Goal: Book appointment/travel/reservation

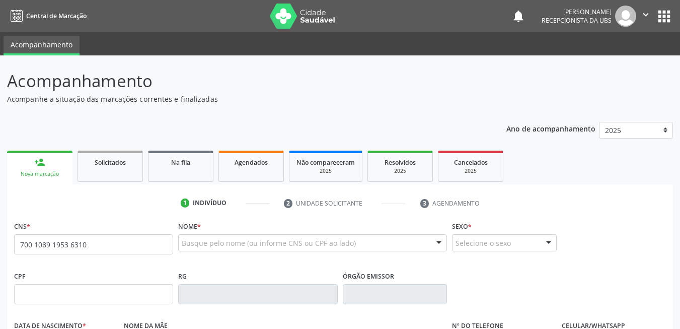
type input "700 1089 1953 6310"
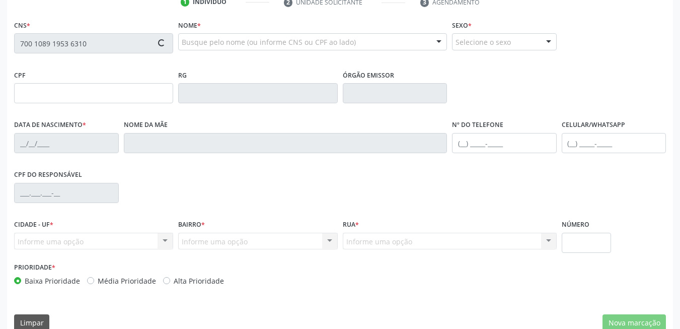
scroll to position [201, 0]
type input "130.291.014-01"
type input "[DATE]"
type input "[PERSON_NAME]"
type input "[PHONE_NUMBER]"
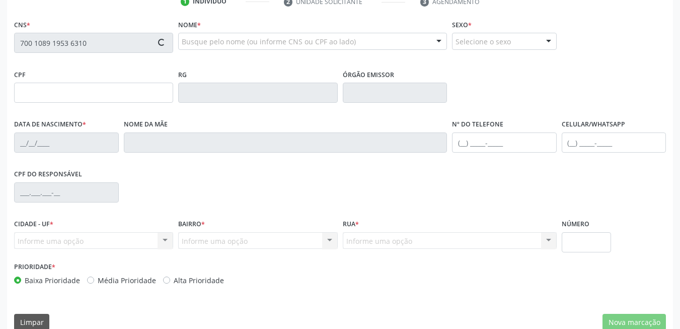
type input "378"
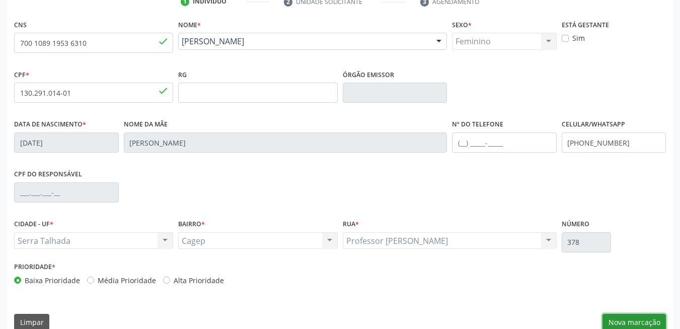
click at [639, 317] on button "Nova marcação" at bounding box center [634, 322] width 63 height 17
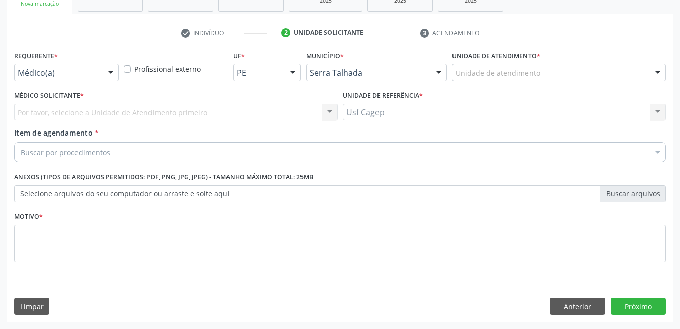
scroll to position [170, 0]
click at [110, 74] on div at bounding box center [110, 72] width 15 height 17
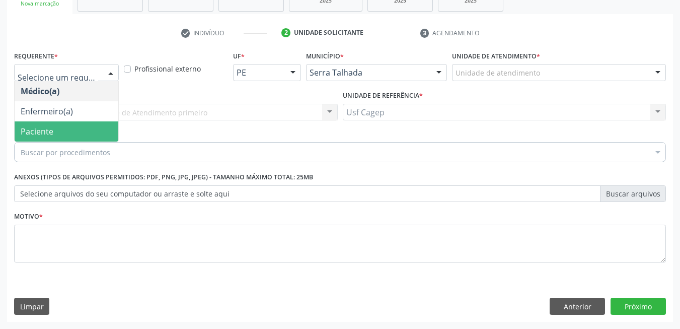
click at [100, 126] on span "Paciente" at bounding box center [67, 131] width 104 height 20
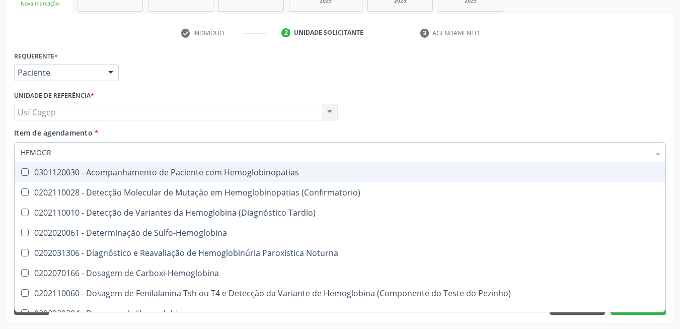
type input "HEMOGRA"
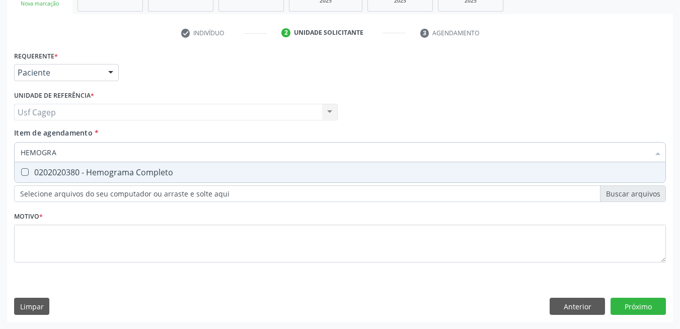
drag, startPoint x: 79, startPoint y: 175, endPoint x: 84, endPoint y: 162, distance: 14.5
click at [82, 171] on div "0202020380 - Hemograma Completo" at bounding box center [340, 172] width 639 height 8
checkbox Completo "true"
click at [84, 157] on input "HEMOGRA" at bounding box center [335, 152] width 629 height 20
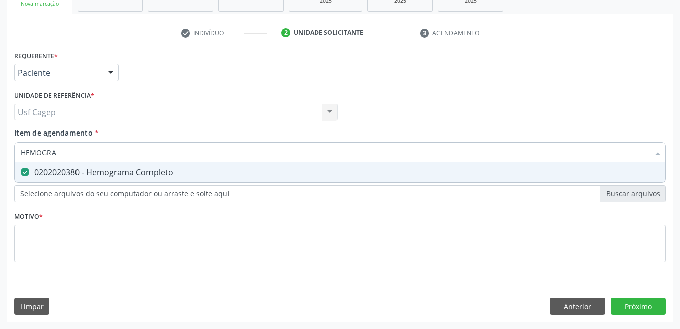
click at [73, 156] on input "HEMOGRA" at bounding box center [335, 152] width 629 height 20
click at [71, 156] on input "HEMOGRA" at bounding box center [335, 152] width 629 height 20
type input "P"
checkbox Completo "false"
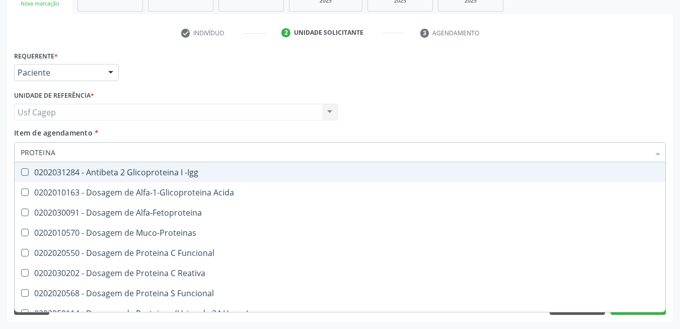
type input "PROTEINA C"
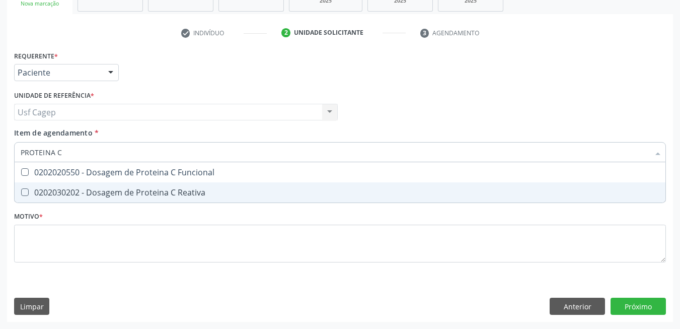
drag, startPoint x: 151, startPoint y: 188, endPoint x: 152, endPoint y: 176, distance: 12.1
click at [152, 188] on div "0202030202 - Dosagem de Proteina C Reativa" at bounding box center [340, 192] width 639 height 8
checkbox Reativa "true"
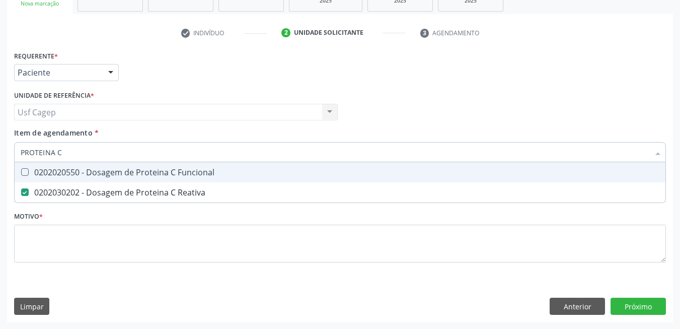
click at [145, 148] on input "PROTEINA C" at bounding box center [335, 152] width 629 height 20
type input "C"
checkbox Reativa "false"
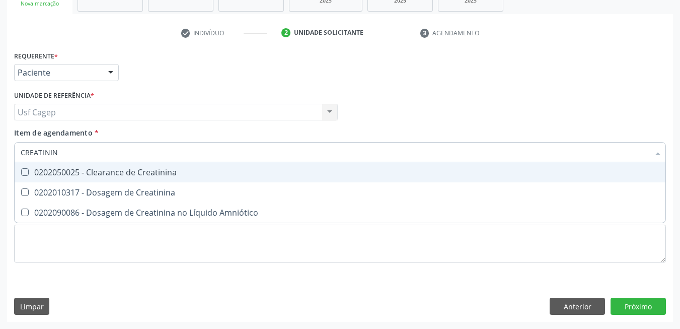
type input "CREATININA"
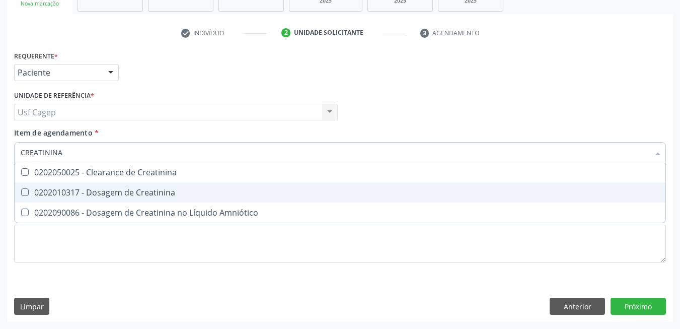
click at [126, 189] on div "0202010317 - Dosagem de Creatinina" at bounding box center [340, 192] width 639 height 8
checkbox Creatinina "true"
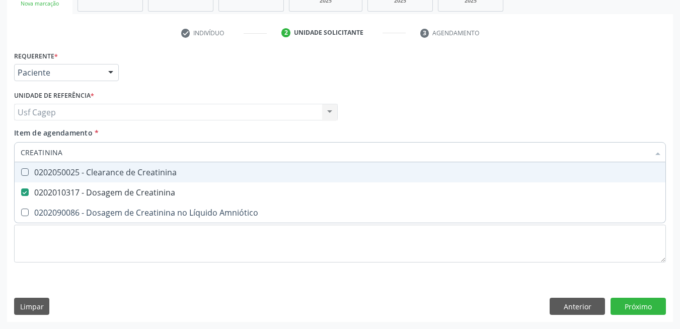
click at [119, 151] on input "CREATININA" at bounding box center [335, 152] width 629 height 20
click at [125, 155] on input "CREATININA" at bounding box center [335, 152] width 629 height 20
click at [152, 151] on input "CREATININA" at bounding box center [335, 152] width 629 height 20
click at [154, 150] on input "CREATININA" at bounding box center [335, 152] width 629 height 20
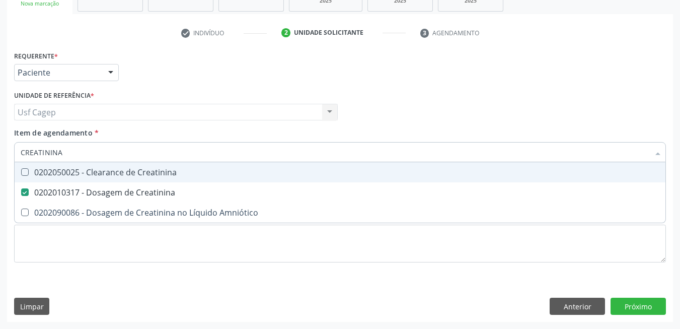
click at [154, 150] on input "CREATININA" at bounding box center [335, 152] width 629 height 20
type input "UE"
checkbox Creatinina "false"
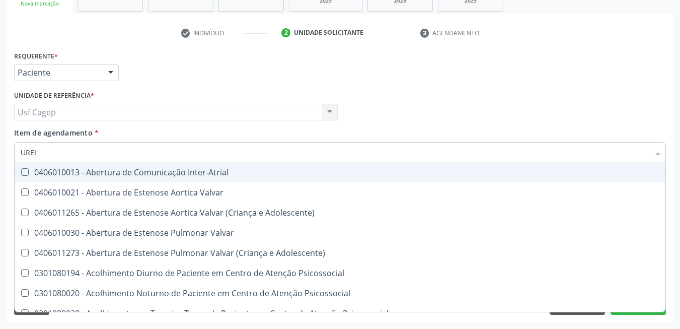
type input "UREIA"
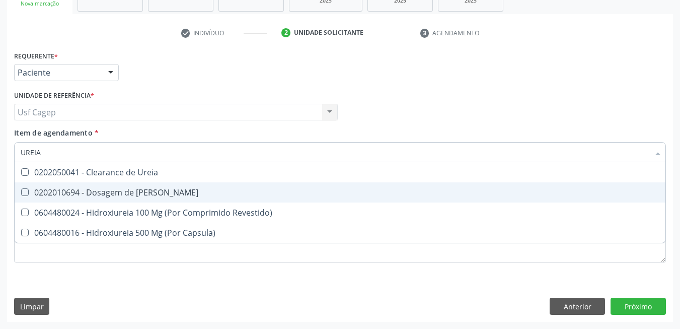
drag, startPoint x: 152, startPoint y: 198, endPoint x: 150, endPoint y: 166, distance: 32.8
click at [152, 197] on span "0202010694 - Dosagem de [PERSON_NAME]" at bounding box center [340, 192] width 651 height 20
checkbox Ureia "true"
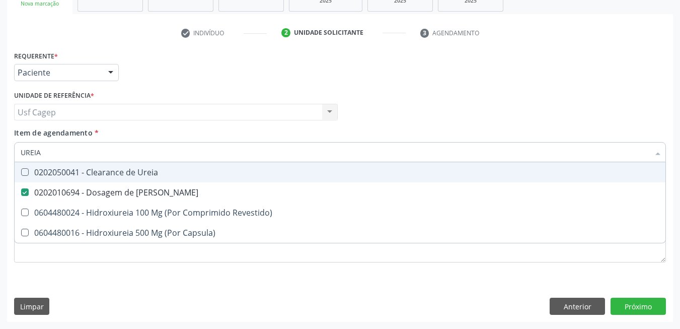
click at [150, 147] on input "UREIA" at bounding box center [335, 152] width 629 height 20
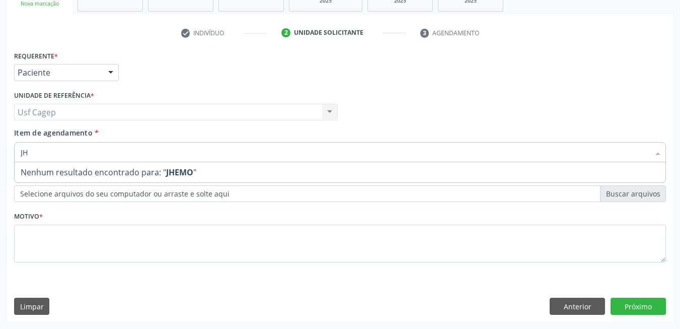
type input "J"
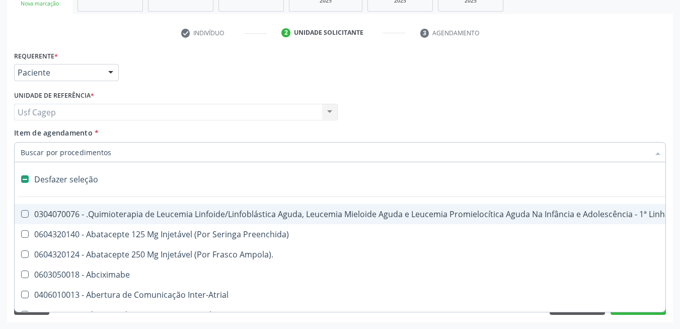
type input "H"
checkbox Queimado "true"
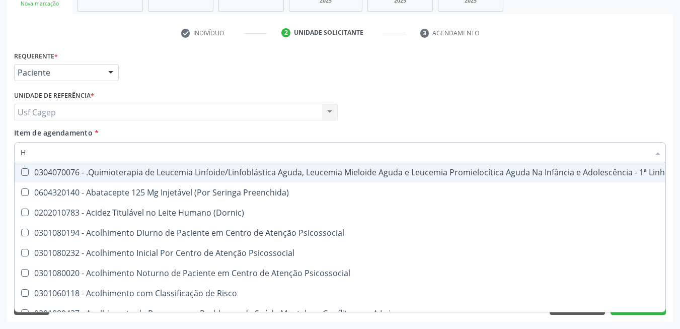
type input "HE"
checkbox Removível "true"
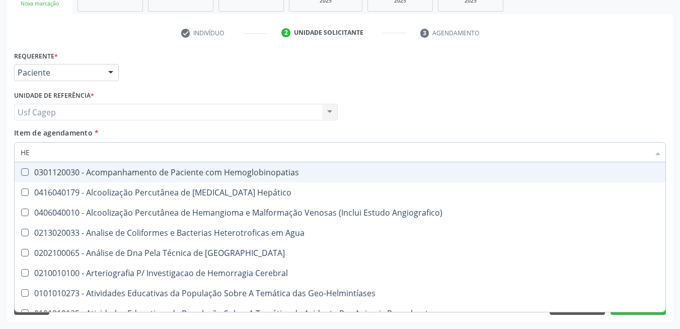
type input "HEM"
checkbox II "true"
checkbox Completo "false"
type input "HEMO"
checkbox Hemácias "true"
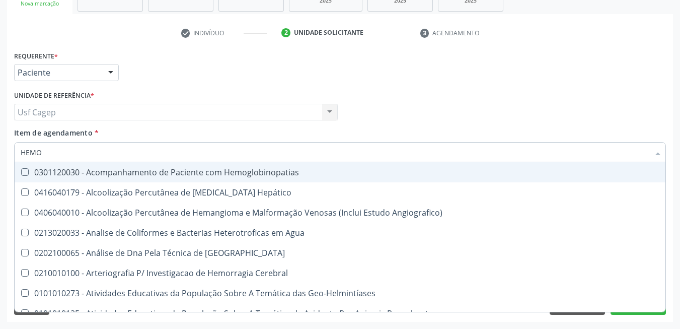
checkbox II "false"
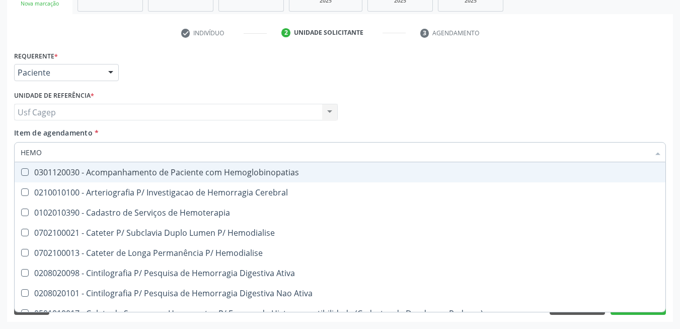
type input "HEMOG"
checkbox Carboxi-Hemoglobina "true"
type input "HEMOGL"
checkbox Carboxi-Hemoglobina "false"
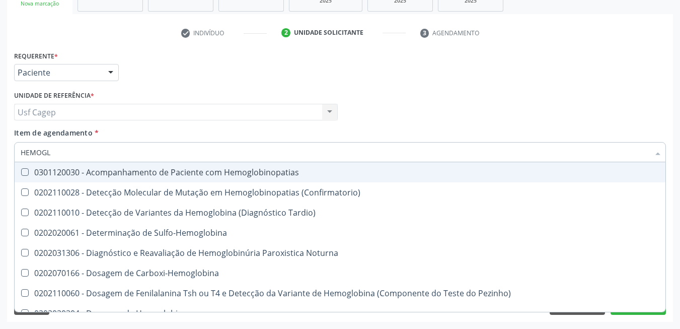
type input "HEMOGLO"
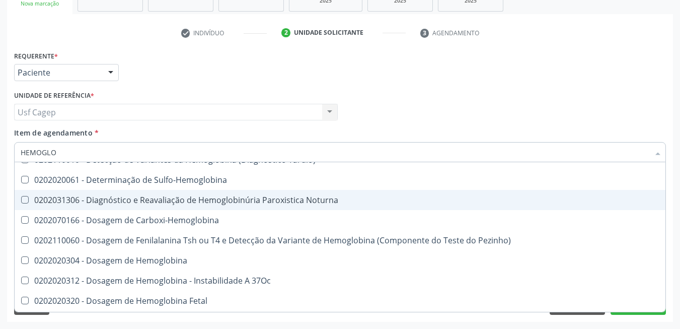
scroll to position [101, 0]
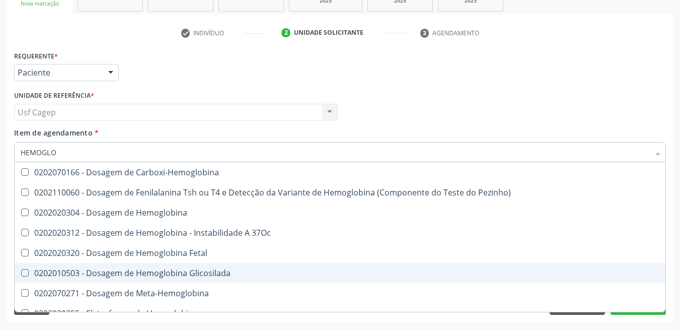
click at [207, 271] on div "0202010503 - Dosagem de Hemoglobina Glicosilada" at bounding box center [340, 273] width 639 height 8
checkbox Glicosilada "true"
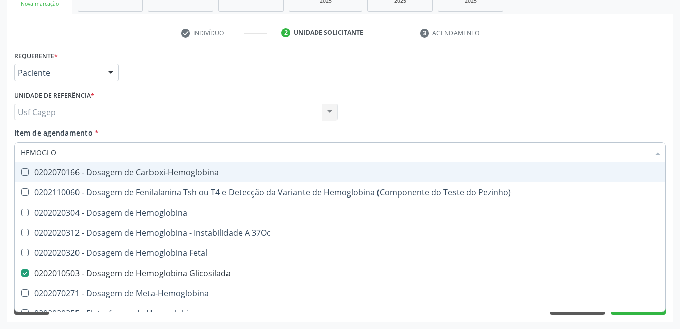
click at [176, 154] on input "HEMOGLO" at bounding box center [335, 152] width 629 height 20
type input "TS"
checkbox Glicosilada "false"
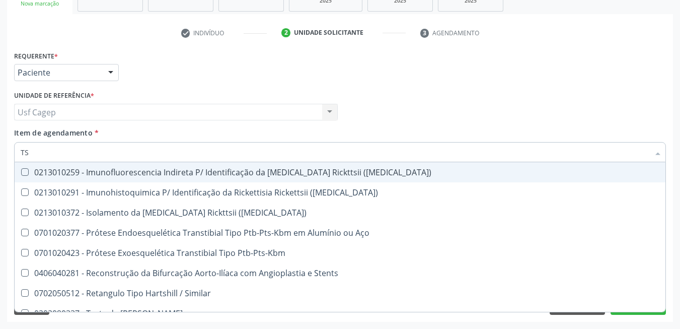
type input "TSH"
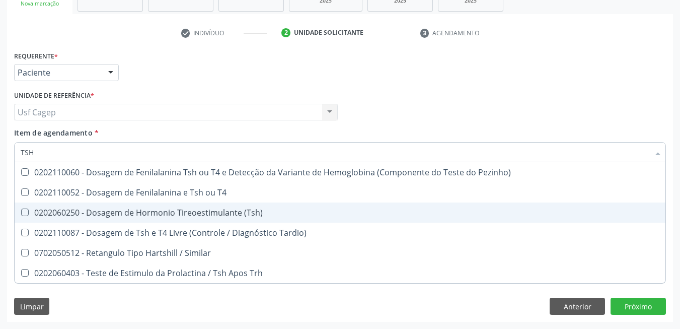
click at [175, 217] on div "0202060250 - Dosagem de Hormonio Tireoestimulante (Tsh)" at bounding box center [340, 212] width 639 height 8
checkbox \(Tsh\) "true"
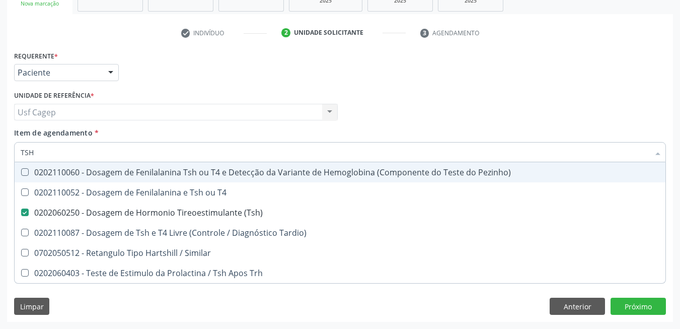
click at [149, 150] on input "TSH" at bounding box center [335, 152] width 629 height 20
type input "T"
checkbox \(Tsh\) "false"
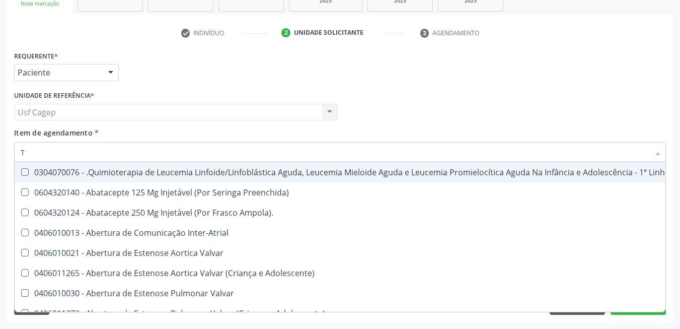
type input "T4"
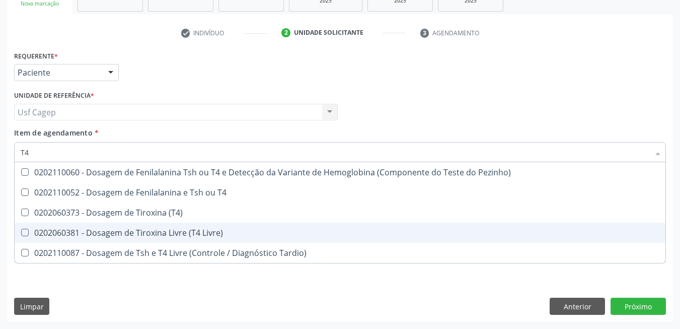
click at [145, 230] on div "0202060381 - Dosagem de Tiroxina Livre (T4 Livre)" at bounding box center [340, 233] width 639 height 8
checkbox Livre\) "true"
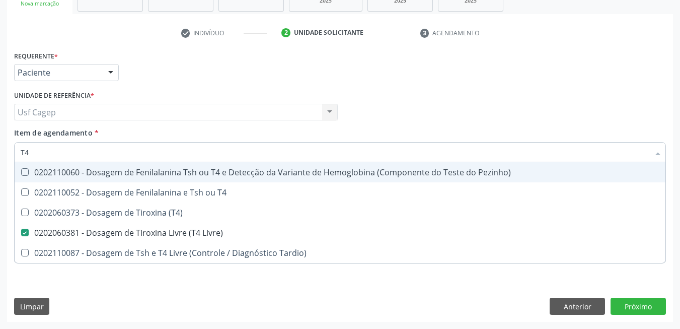
click at [125, 148] on input "T4" at bounding box center [335, 152] width 629 height 20
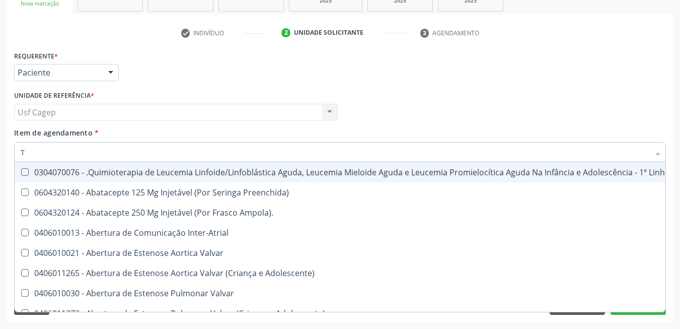
type input "TG"
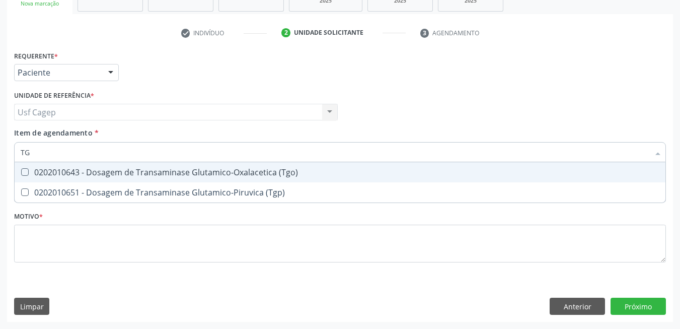
click at [122, 164] on span "0202010643 - Dosagem de Transaminase Glutamico-Oxalacetica (Tgo)" at bounding box center [340, 172] width 651 height 20
checkbox \(Tgo\) "true"
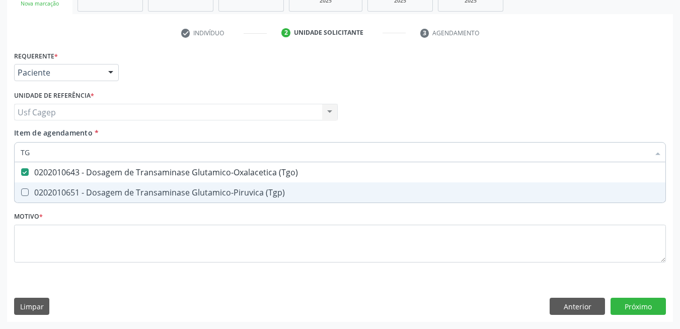
click at [130, 191] on div "0202010651 - Dosagem de Transaminase Glutamico-Piruvica (Tgp)" at bounding box center [340, 192] width 639 height 8
checkbox \(Tgp\) "true"
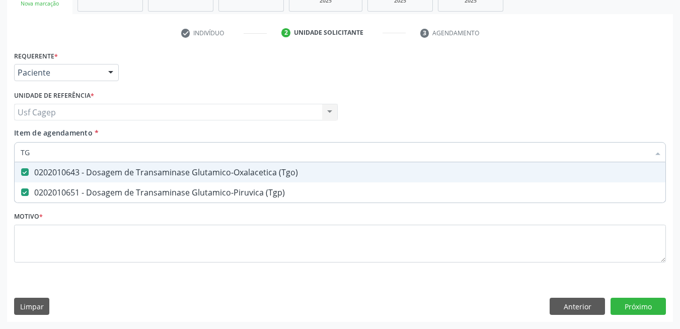
click at [132, 151] on input "TG" at bounding box center [335, 152] width 629 height 20
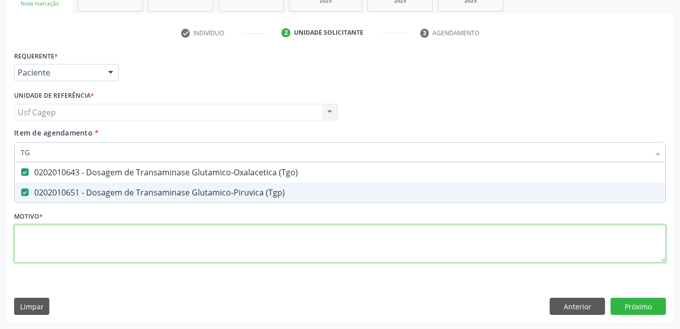
click at [148, 256] on div "Requerente * Paciente Médico(a) Enfermeiro(a) Paciente Nenhum resultado encontr…" at bounding box center [340, 162] width 652 height 228
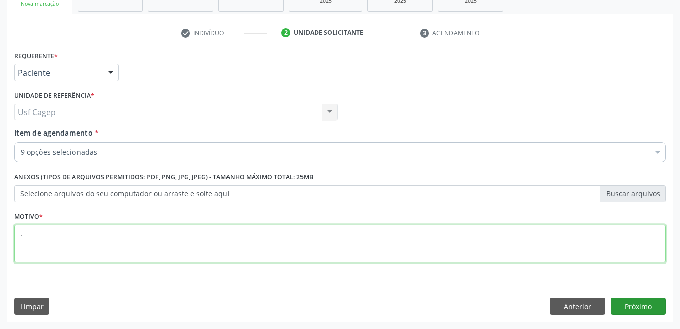
type textarea "."
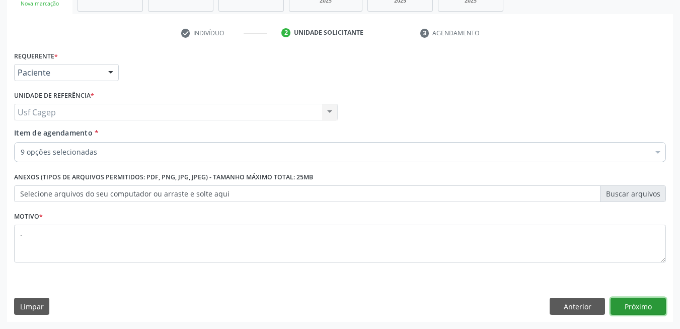
click at [630, 305] on button "Próximo" at bounding box center [638, 306] width 55 height 17
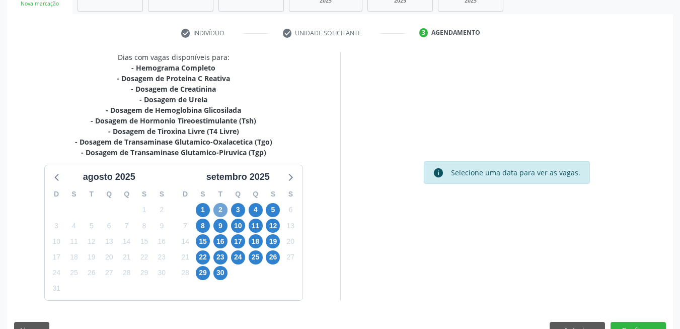
click at [222, 208] on span "2" at bounding box center [220, 210] width 14 height 14
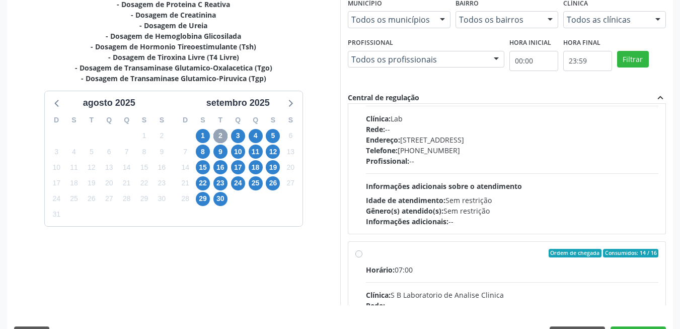
scroll to position [504, 0]
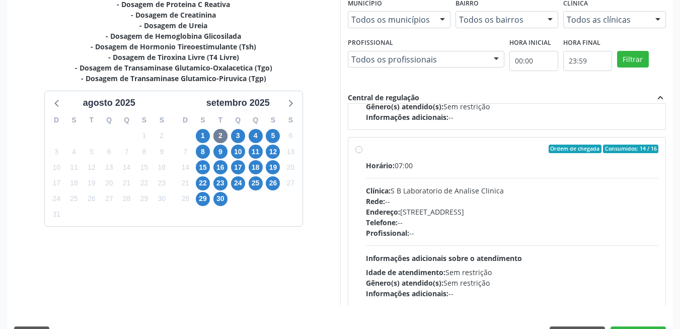
click at [450, 218] on div "Telefone: --" at bounding box center [512, 222] width 293 height 11
click at [363, 154] on input "Ordem de chegada Consumidos: 14 / 16 Horário: 07:00 Clínica: S B Laboratorio de…" at bounding box center [358, 149] width 7 height 9
radio input "true"
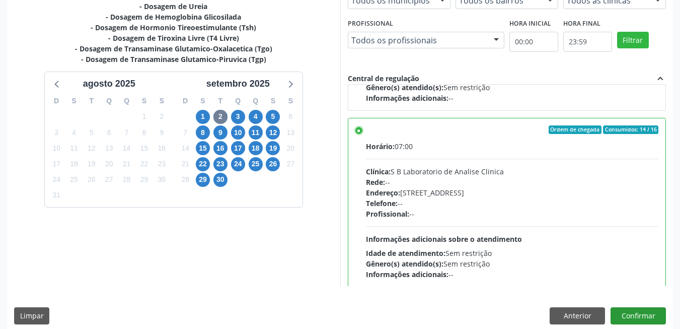
scroll to position [273, 0]
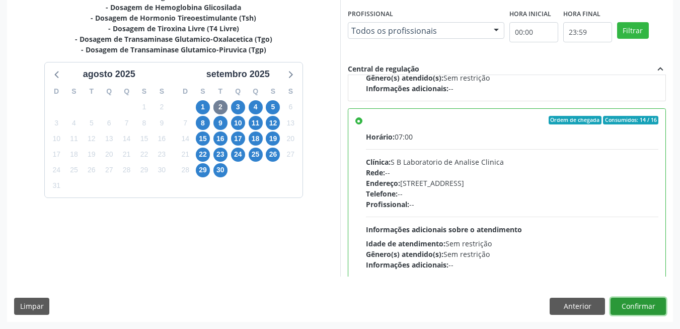
click at [653, 303] on button "Confirmar" at bounding box center [638, 306] width 55 height 17
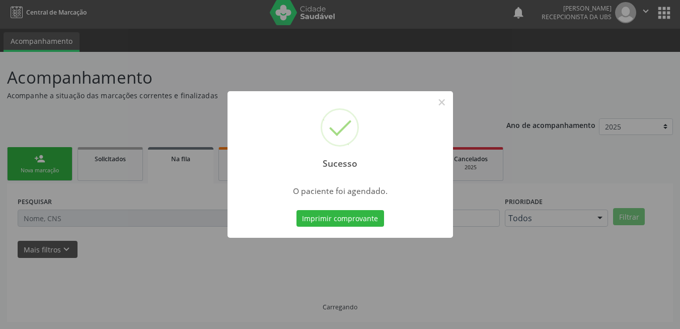
scroll to position [4, 0]
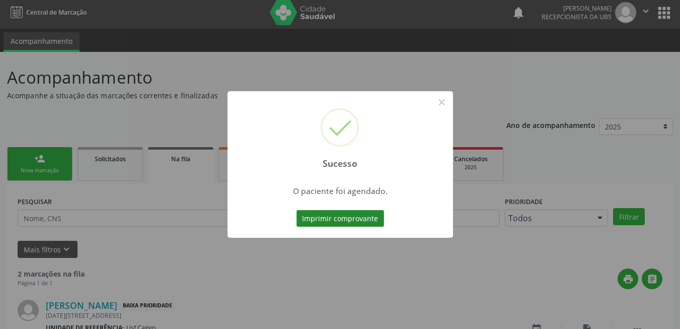
click at [352, 213] on button "Imprimir comprovante" at bounding box center [341, 218] width 88 height 17
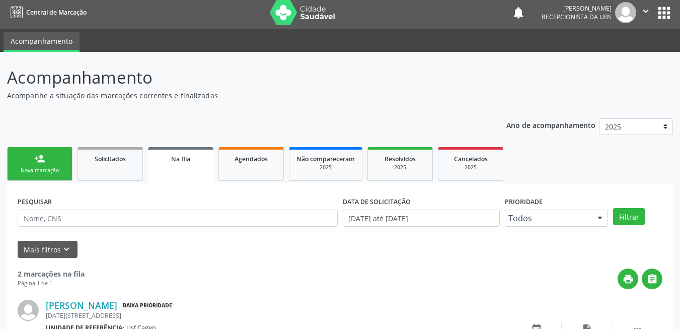
click at [52, 161] on link "person_add Nova marcação" at bounding box center [39, 164] width 65 height 34
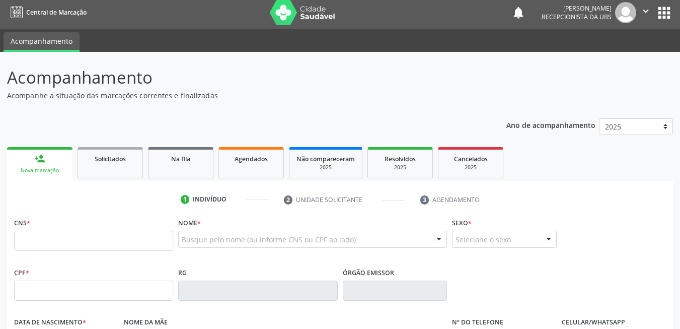
click at [52, 161] on link "person_add Nova marcação" at bounding box center [39, 164] width 65 height 34
click at [108, 238] on input "text" at bounding box center [93, 241] width 159 height 20
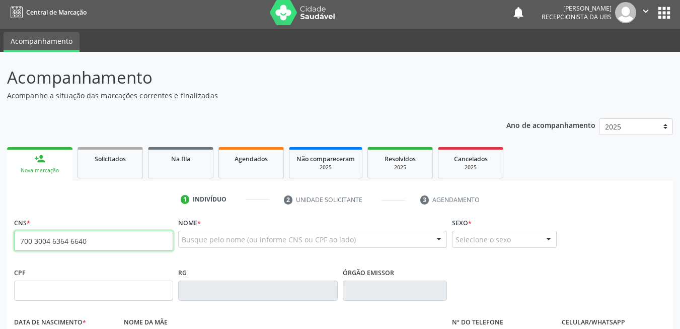
type input "700 3004 6364 6640"
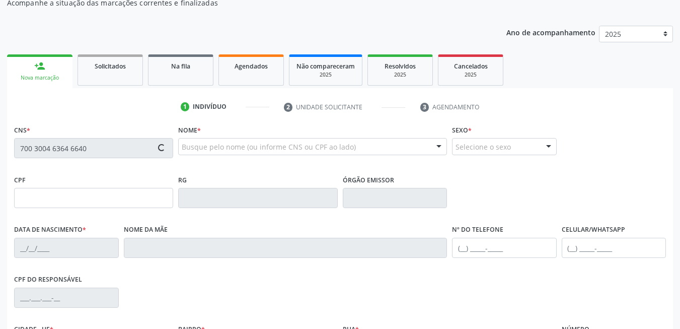
scroll to position [205, 0]
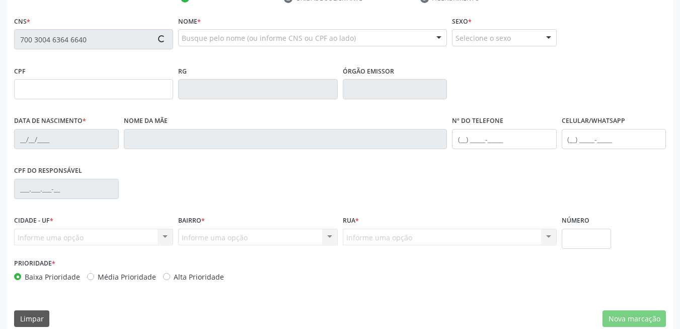
type input "[DATE]"
type input "[PERSON_NAME]"
type input "[PHONE_NUMBER]"
type input "1309"
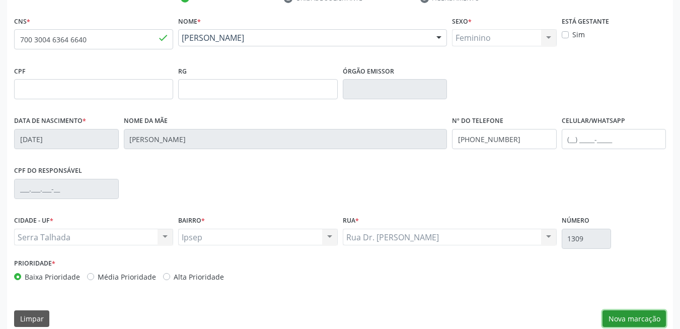
click at [615, 325] on button "Nova marcação" at bounding box center [634, 318] width 63 height 17
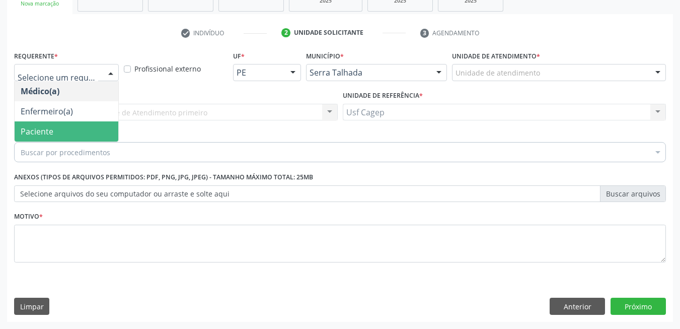
click at [73, 128] on span "Paciente" at bounding box center [67, 131] width 104 height 20
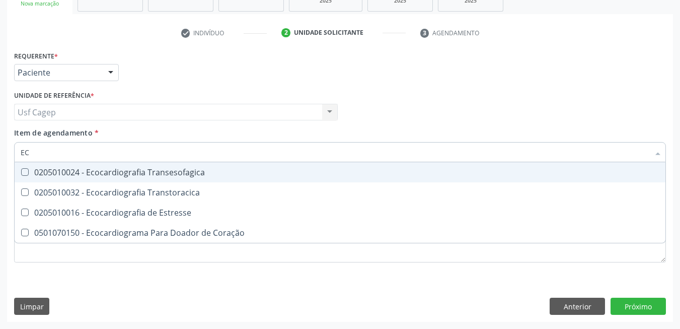
type input "E"
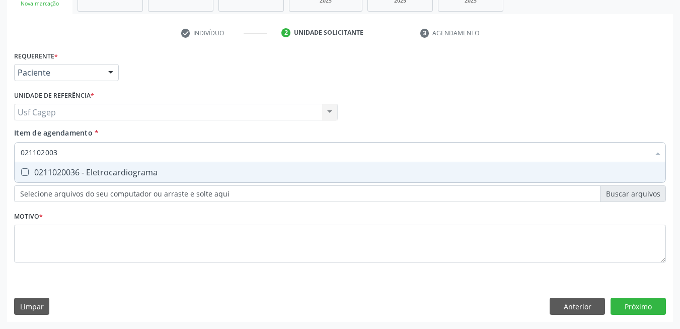
type input "0211020036"
click at [92, 175] on div "0211020036 - Eletrocardiograma" at bounding box center [340, 172] width 639 height 8
checkbox Eletrocardiograma "true"
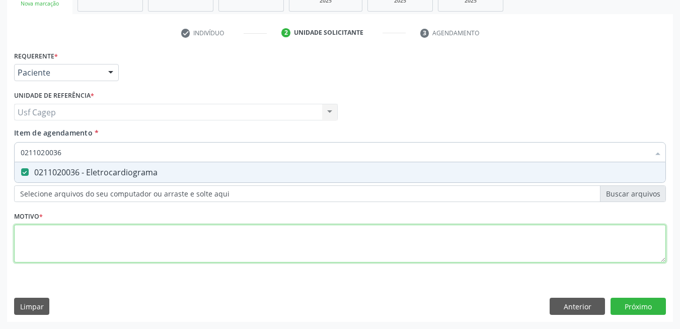
click at [99, 237] on div "Requerente * Paciente Médico(a) Enfermeiro(a) Paciente Nenhum resultado encontr…" at bounding box center [340, 162] width 652 height 228
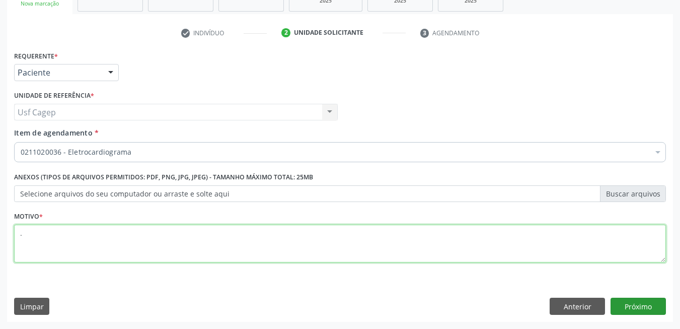
type textarea "."
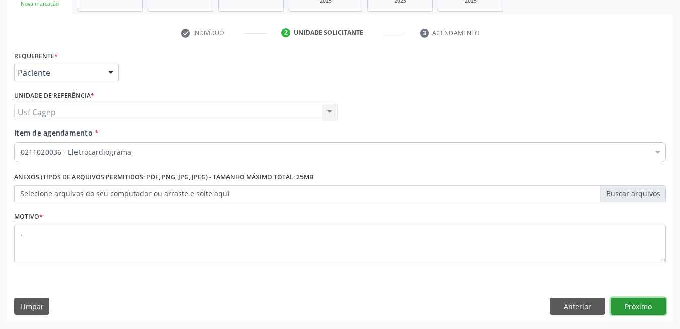
click at [638, 299] on button "Próximo" at bounding box center [638, 306] width 55 height 17
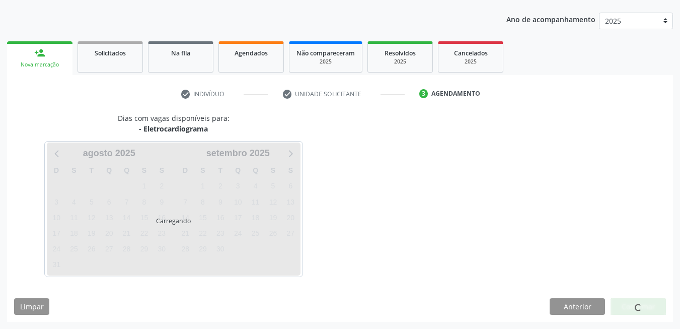
scroll to position [109, 0]
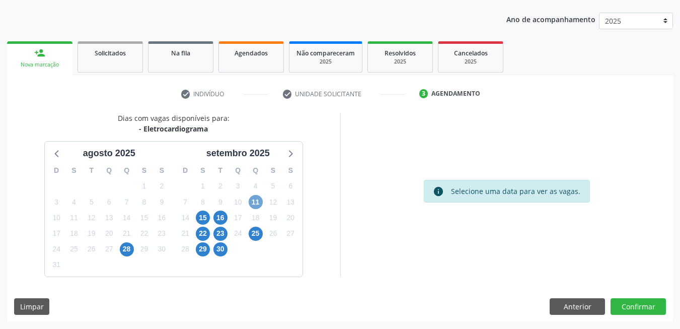
click at [254, 207] on span "11" at bounding box center [256, 202] width 14 height 14
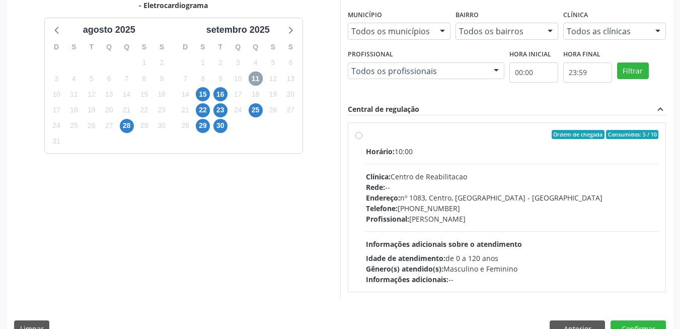
scroll to position [255, 0]
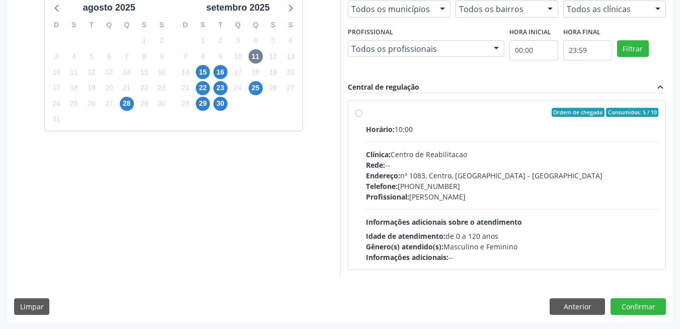
click at [445, 231] on span "Idade de atendimento:" at bounding box center [406, 236] width 80 height 10
click at [363, 117] on input "Ordem de chegada Consumidos: 5 / 10 Horário: 10:00 Clínica: Centro de Reabilita…" at bounding box center [358, 112] width 7 height 9
radio input "true"
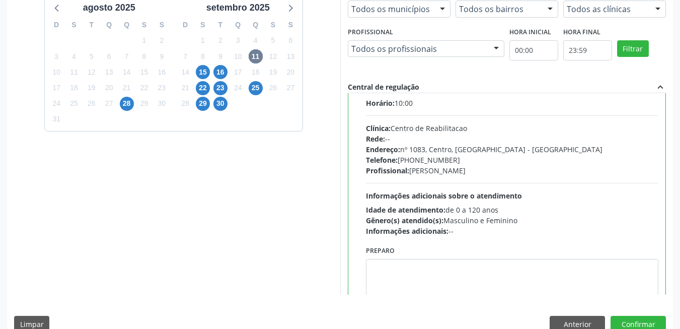
scroll to position [50, 0]
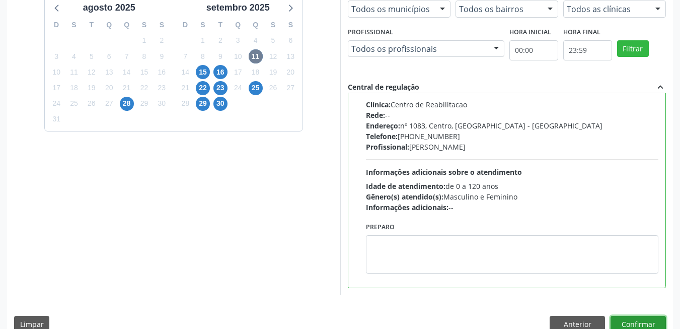
click at [661, 317] on button "Confirmar" at bounding box center [638, 324] width 55 height 17
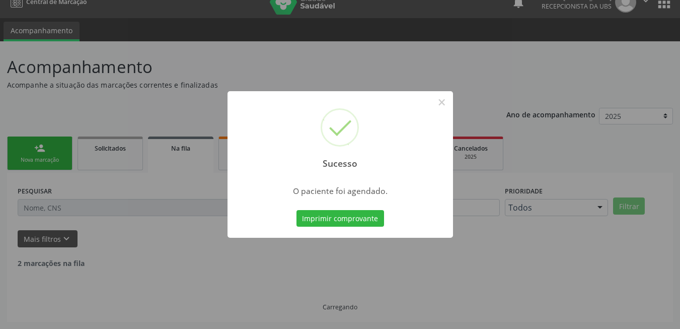
scroll to position [4, 0]
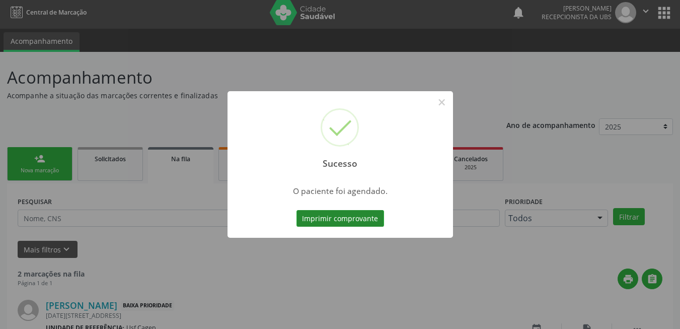
click at [367, 220] on button "Imprimir comprovante" at bounding box center [341, 218] width 88 height 17
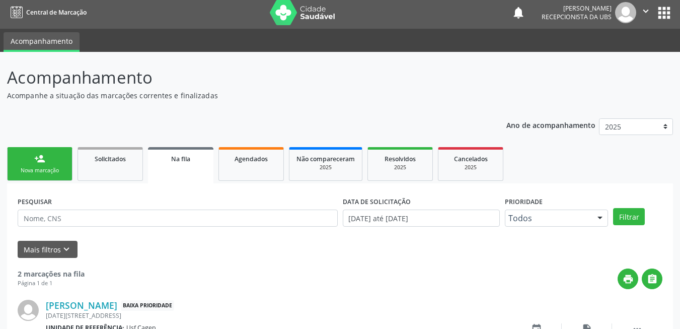
click at [54, 156] on link "person_add Nova marcação" at bounding box center [39, 164] width 65 height 34
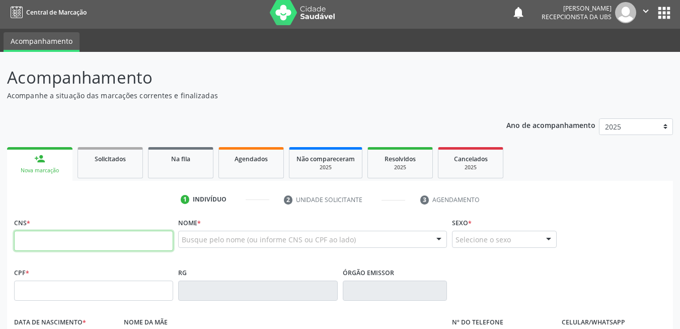
click at [102, 243] on input "text" at bounding box center [93, 241] width 159 height 20
paste input "898 0051 6103 2733"
type input "898 0051 6103 2733"
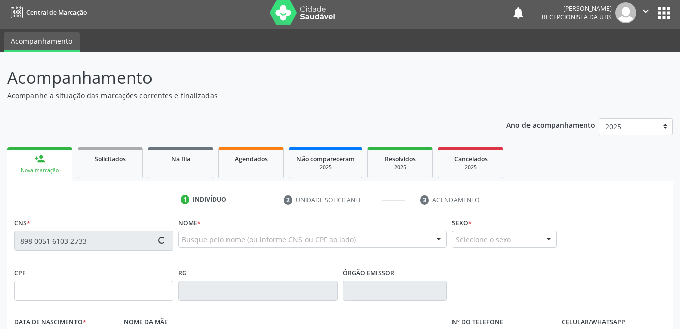
type input "144.487.094-77"
type input "[DATE]"
type input "[PERSON_NAME]"
type input "[PHONE_NUMBER]"
type input "074.198.684-17"
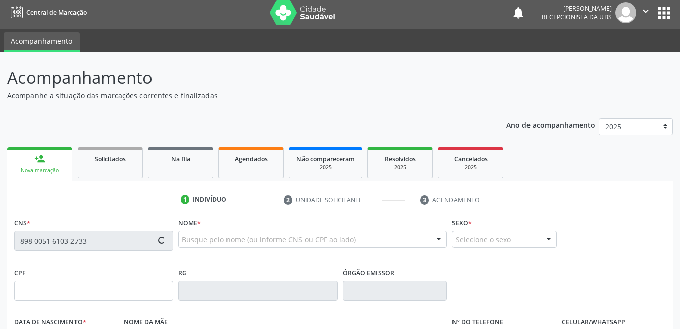
type input "562"
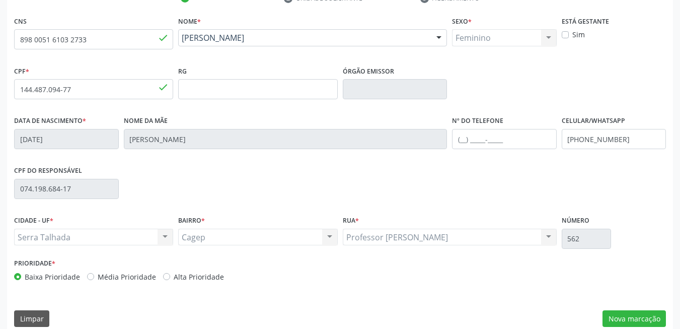
scroll to position [217, 0]
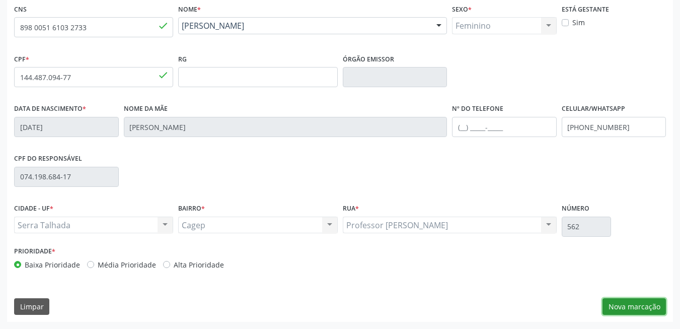
click at [610, 304] on button "Nova marcação" at bounding box center [634, 306] width 63 height 17
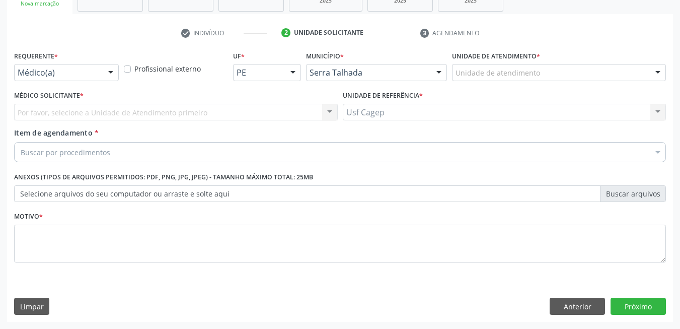
scroll to position [170, 0]
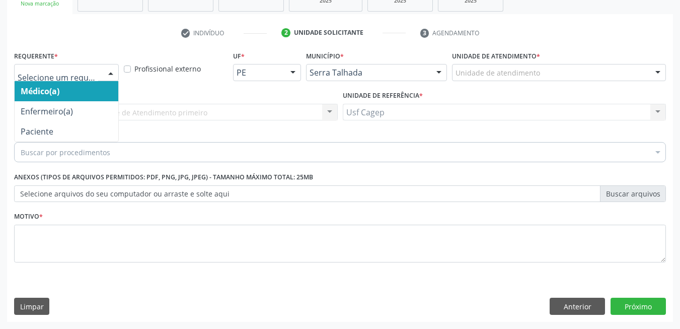
click at [111, 69] on div at bounding box center [110, 72] width 15 height 17
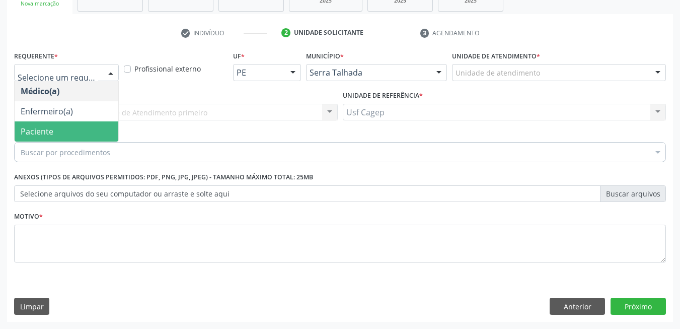
click at [92, 122] on span "Paciente" at bounding box center [67, 131] width 104 height 20
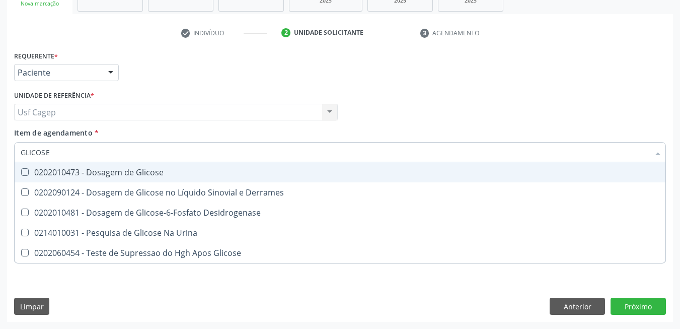
type input "GLICOSE"
drag, startPoint x: 137, startPoint y: 178, endPoint x: 136, endPoint y: 171, distance: 6.6
click at [136, 173] on span "0202010473 - Dosagem de Glicose" at bounding box center [340, 172] width 651 height 20
checkbox Glicose "true"
click at [130, 155] on input "GLICOSE" at bounding box center [335, 152] width 629 height 20
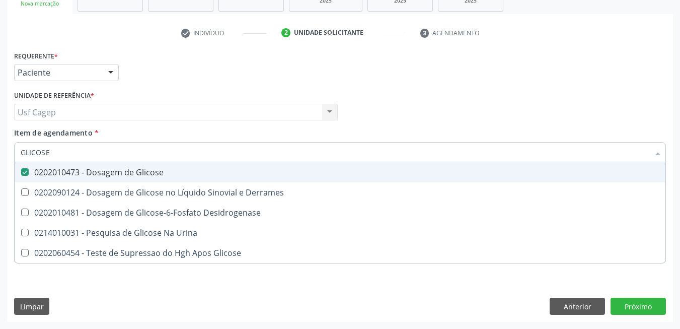
click at [130, 155] on input "GLICOSE" at bounding box center [335, 152] width 629 height 20
click at [130, 156] on input "GLICOSE" at bounding box center [335, 152] width 629 height 20
type input "C"
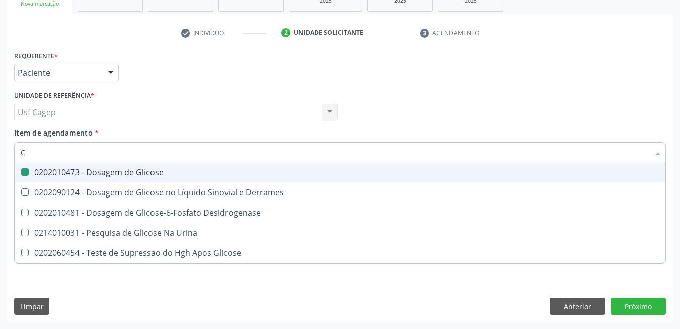
checkbox Glicose "false"
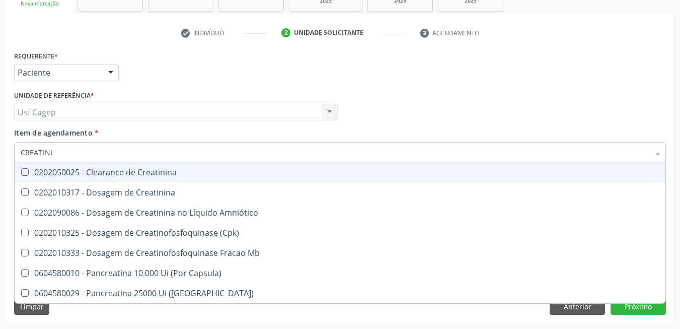
type input "CREATININ"
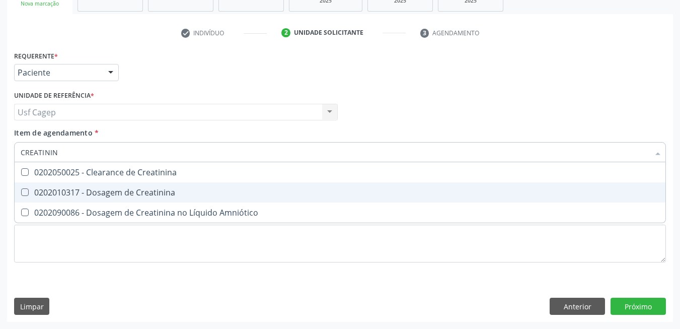
drag, startPoint x: 135, startPoint y: 191, endPoint x: 128, endPoint y: 161, distance: 31.5
click at [134, 188] on div "0202010317 - Dosagem de Creatinina" at bounding box center [340, 192] width 639 height 8
checkbox Creatinina "true"
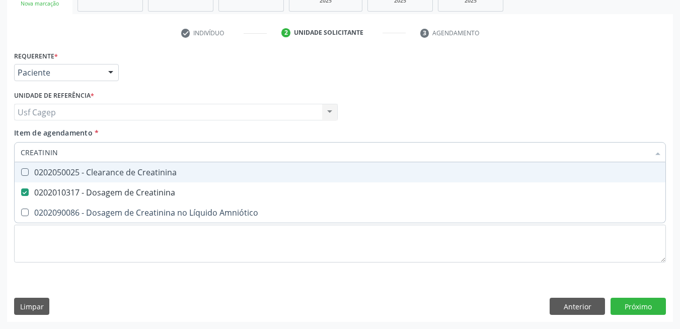
click at [128, 158] on input "CREATININ" at bounding box center [335, 152] width 629 height 20
type input "UR"
checkbox Creatinina "false"
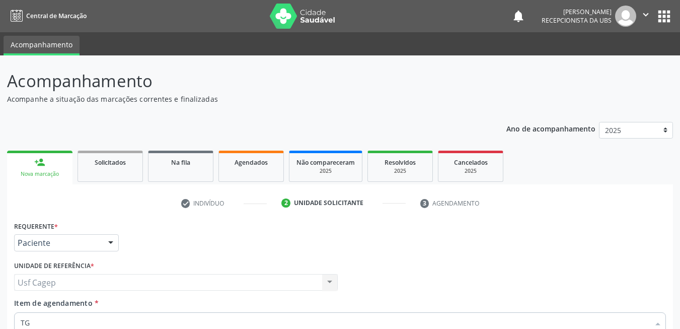
scroll to position [170, 0]
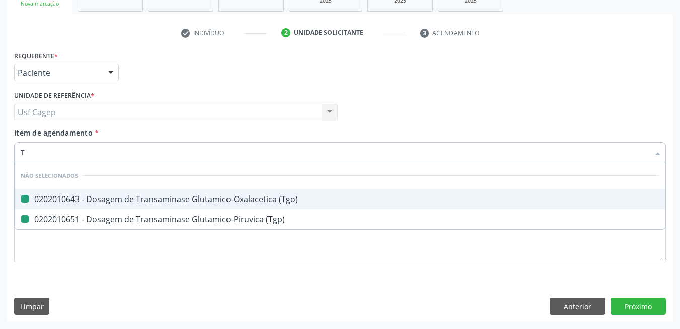
type input "TR"
checkbox \(Tgo\) "false"
checkbox \(Tgp\) "false"
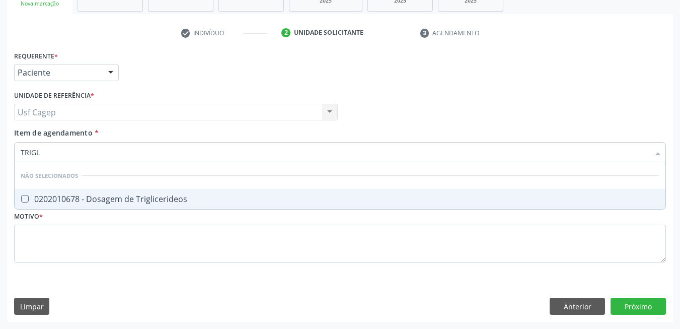
type input "TRIGLI"
click at [176, 198] on div "0202010678 - Dosagem de Triglicerideos" at bounding box center [340, 199] width 639 height 8
checkbox Triglicerideos "true"
click at [167, 153] on input "TRIGLI" at bounding box center [335, 152] width 629 height 20
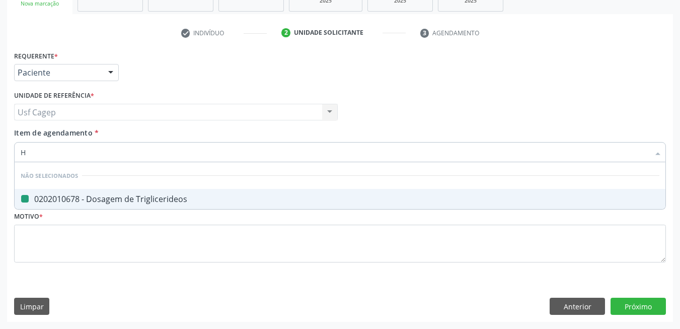
type input "HE"
checkbox Triglicerideos "false"
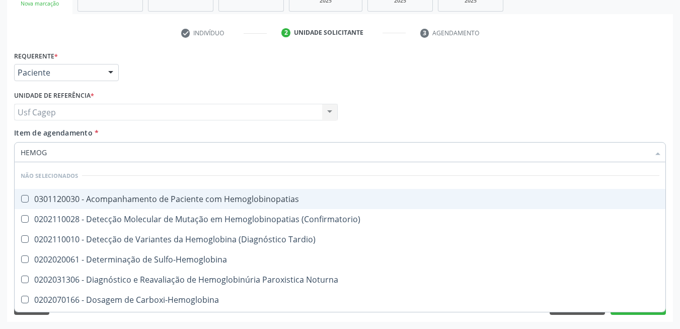
type input "HEMOGL"
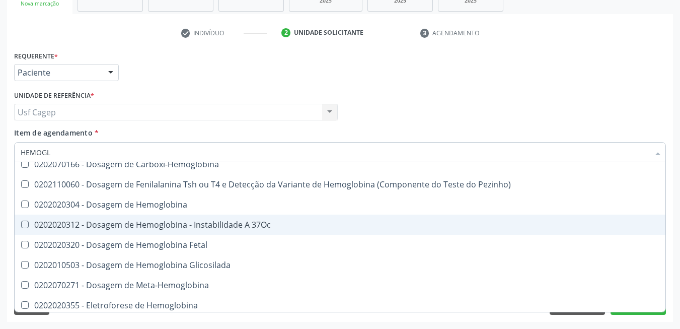
scroll to position [179, 0]
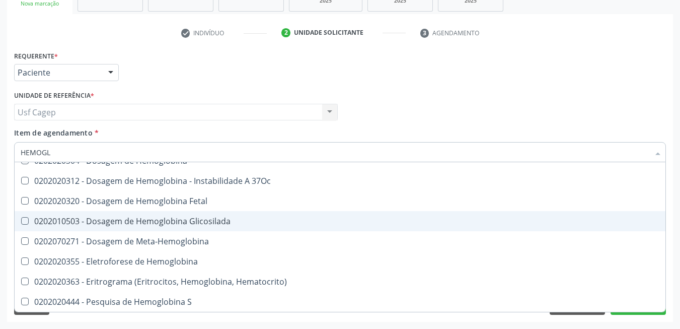
click at [226, 225] on div "0202010503 - Dosagem de Hemoglobina Glicosilada" at bounding box center [340, 221] width 639 height 8
checkbox Glicosilada "true"
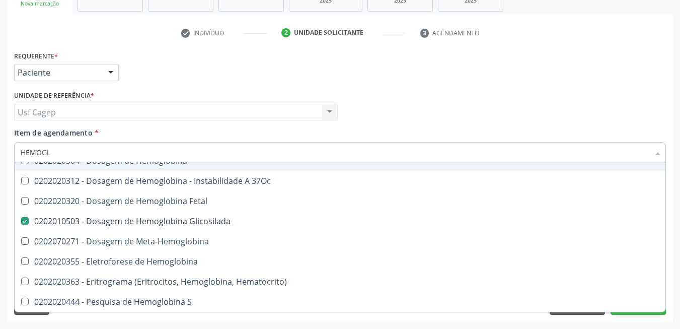
click at [199, 152] on input "HEMOGL" at bounding box center [335, 152] width 629 height 20
type input "MEO"
checkbox Hemoglobinopatias "false"
checkbox \(Confirmatorio\) "false"
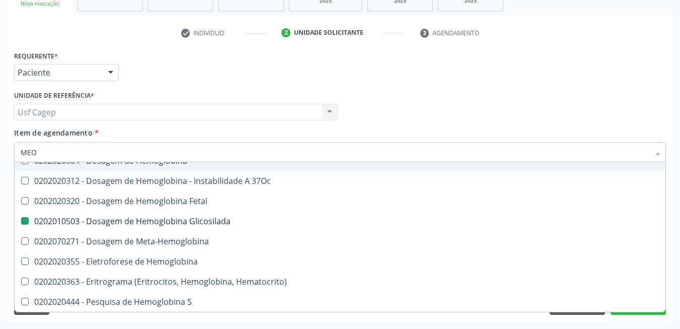
checkbox Tardio\) "false"
checkbox Sulfo-Hemoglobina "false"
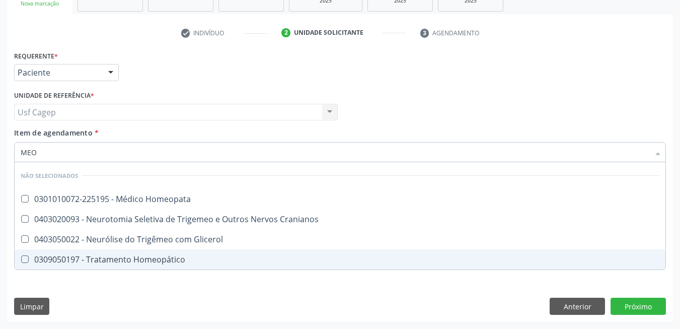
scroll to position [0, 0]
type input "M"
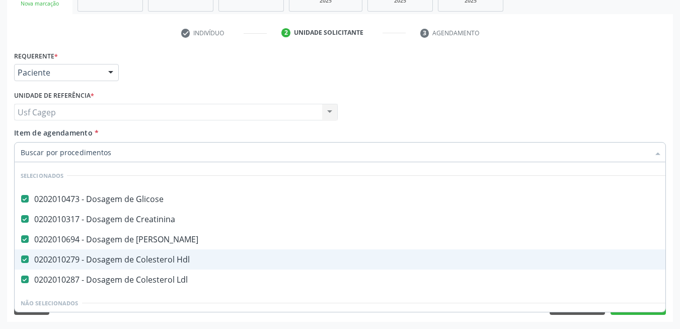
checkbox Glicose "true"
checkbox Creatinina "true"
checkbox Ureia "true"
checkbox Hdl "true"
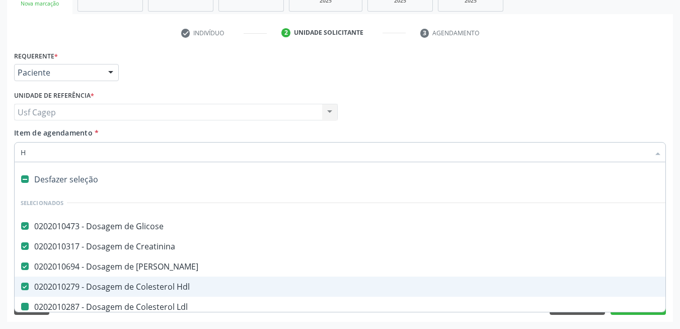
type input "HE"
checkbox Glicose "false"
checkbox Ureia "false"
checkbox Hdl "false"
checkbox Ldl "false"
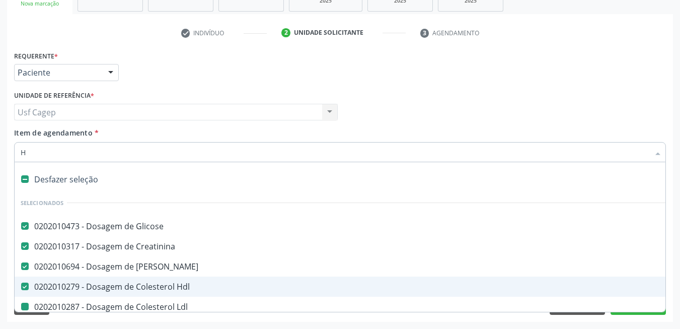
checkbox Pulmão "true"
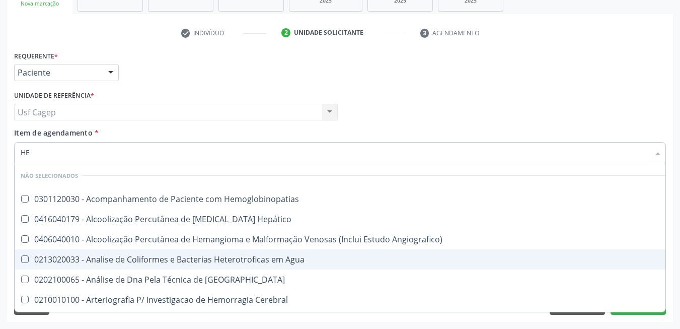
type input "HEM"
checkbox \(Qualitativo\) "true"
checkbox Glicosilada "false"
type input "HEMO"
checkbox Redome\) "true"
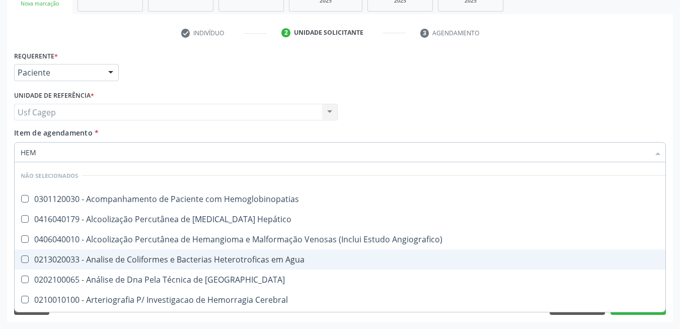
checkbox \(Qualitativo\) "false"
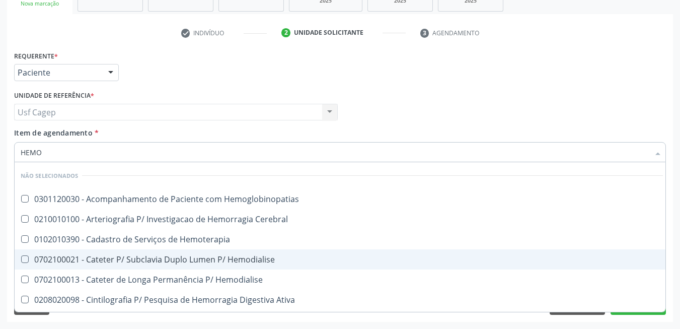
type input "HEMOG"
checkbox Tardio\) "true"
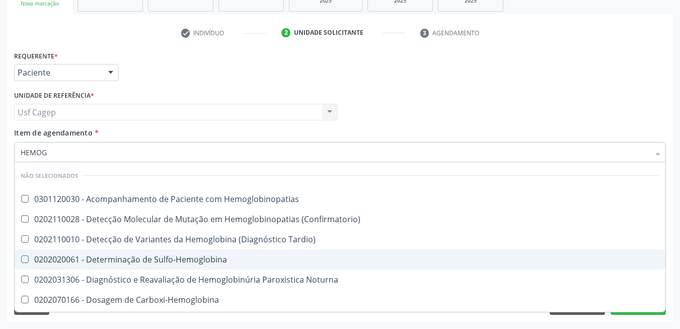
type input "HEMOGR"
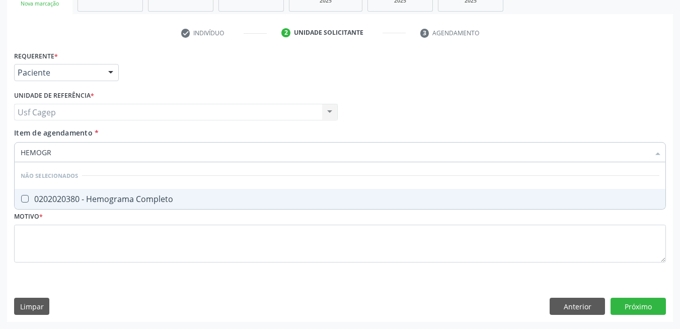
click at [197, 200] on div "0202020380 - Hemograma Completo" at bounding box center [340, 199] width 639 height 8
checkbox Completo "true"
click at [183, 144] on input "HEMOGR" at bounding box center [335, 152] width 629 height 20
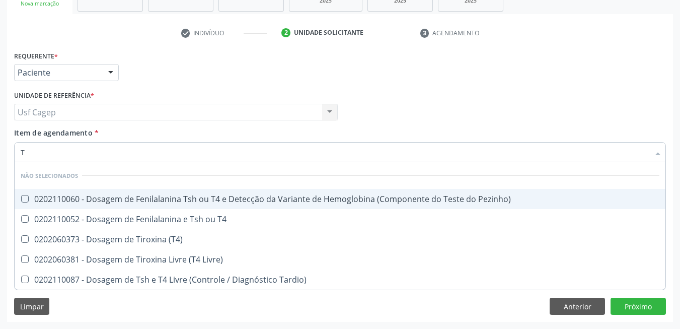
type input "T4"
checkbox Pezinho\) "false"
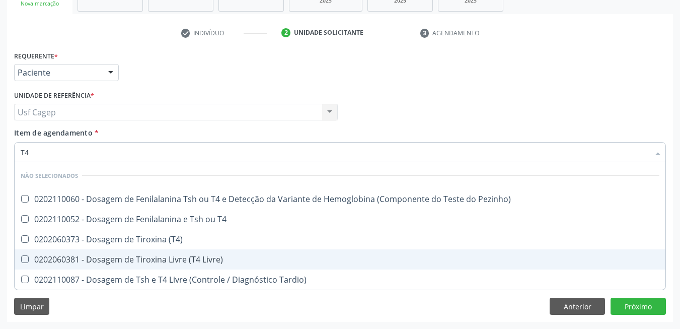
click at [260, 252] on span "0202060381 - Dosagem de Tiroxina Livre (T4 Livre)" at bounding box center [340, 259] width 651 height 20
checkbox Livre\) "true"
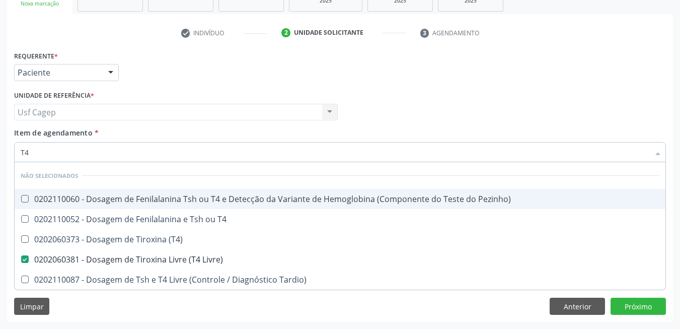
click at [159, 158] on input "T4" at bounding box center [335, 152] width 629 height 20
type input "TS"
checkbox Pezinho\) "false"
checkbox T4 "false"
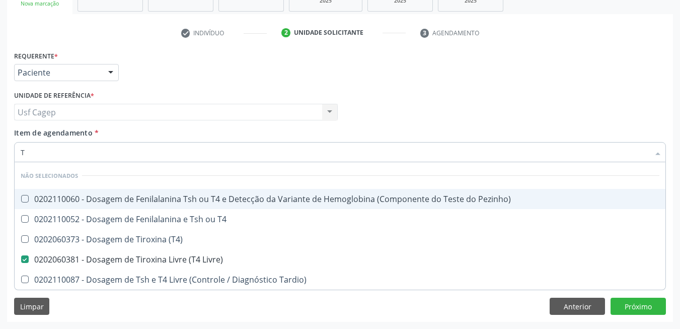
checkbox \(T4\) "false"
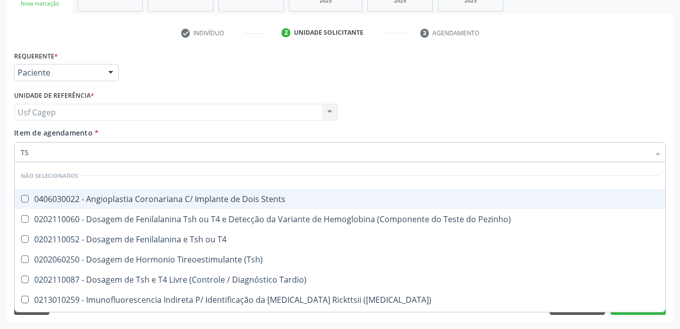
type input "TSH"
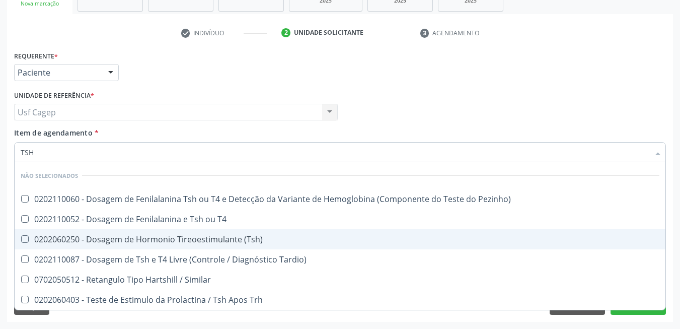
click at [159, 232] on span "0202060250 - Dosagem de Hormonio Tireoestimulante (Tsh)" at bounding box center [340, 239] width 651 height 20
checkbox \(Tsh\) "true"
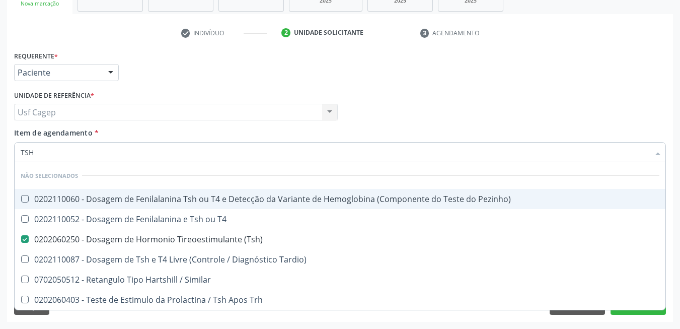
click at [120, 152] on input "TSH" at bounding box center [335, 152] width 629 height 20
type input "TSH"
click at [127, 135] on div "Item de agendamento * TSH Desfazer seleção Não selecionados 0202110060 - Dosage…" at bounding box center [340, 143] width 652 height 32
checkbox Pezinho\) "true"
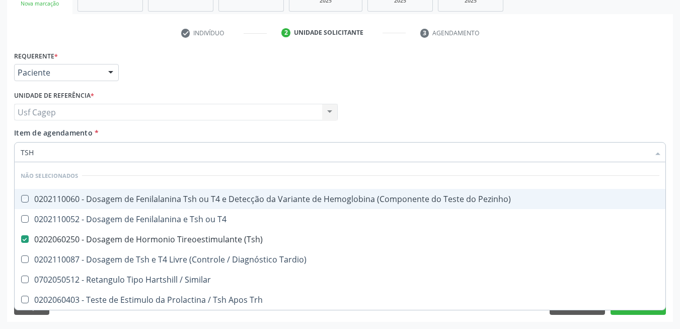
checkbox T4 "true"
checkbox Similar "true"
checkbox Trh "true"
checkbox Tardio\) "true"
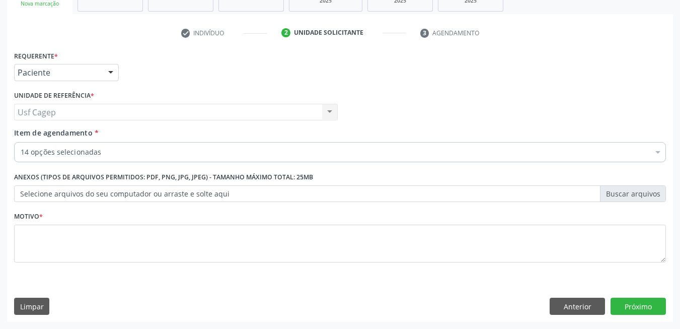
click at [181, 145] on div "14 opções selecionadas" at bounding box center [340, 152] width 652 height 20
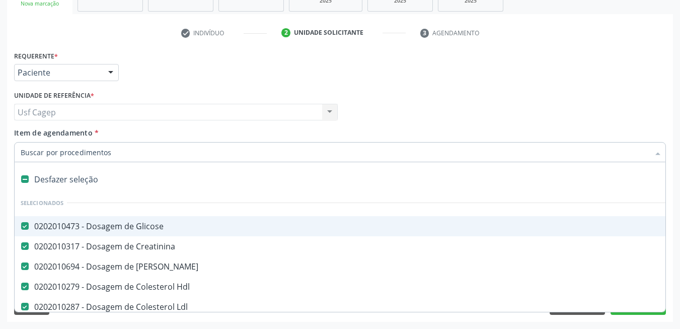
click at [173, 223] on div "0202010473 - Dosagem de Glicose" at bounding box center [413, 226] width 784 height 8
checkbox Glicose "false"
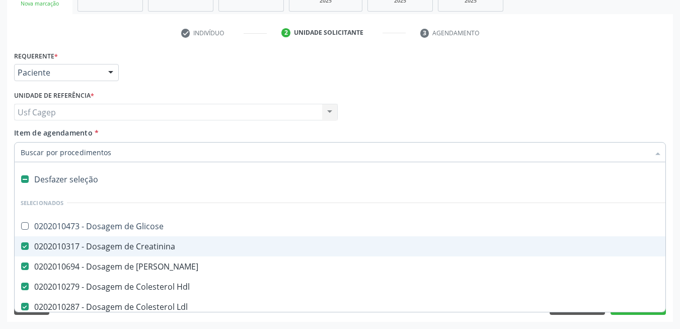
click at [178, 242] on span "0202010317 - Dosagem de Creatinina" at bounding box center [413, 246] width 796 height 20
checkbox Creatinina "false"
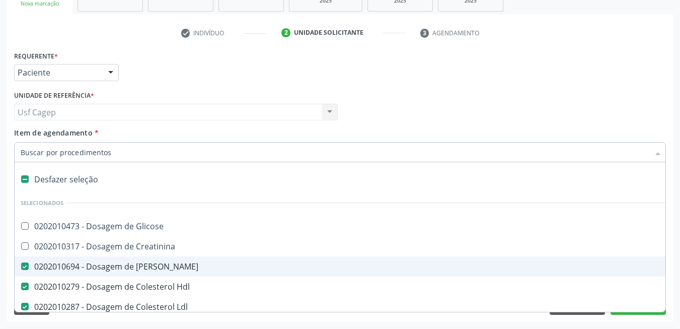
click at [179, 264] on div "0202010694 - Dosagem de [PERSON_NAME]" at bounding box center [413, 266] width 784 height 8
checkbox Ureia "false"
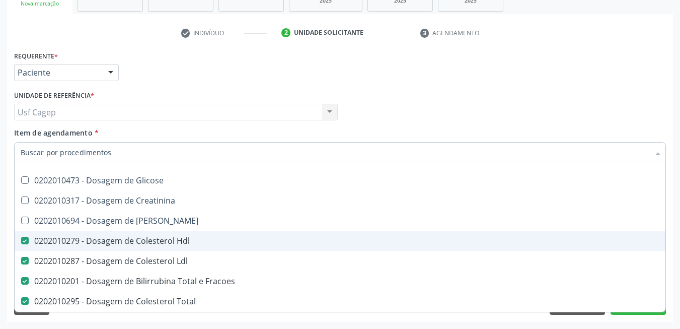
scroll to position [50, 0]
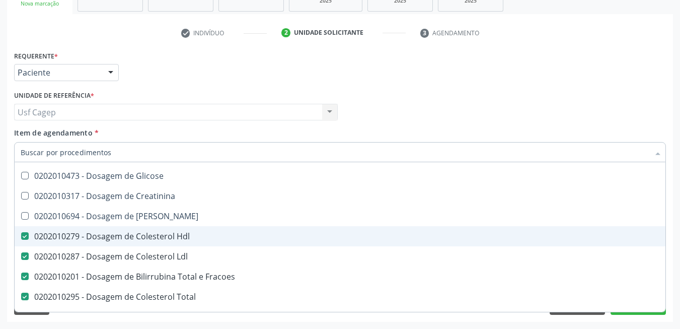
click at [205, 236] on div "0202010279 - Dosagem de Colesterol Hdl" at bounding box center [413, 236] width 784 height 8
checkbox Hdl "false"
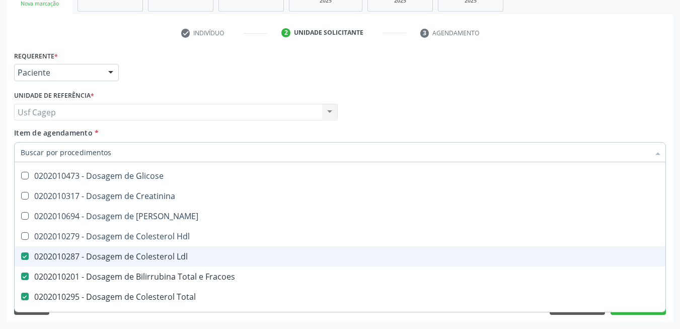
click at [207, 252] on div "0202010287 - Dosagem de Colesterol Ldl" at bounding box center [413, 256] width 784 height 8
checkbox Ldl "false"
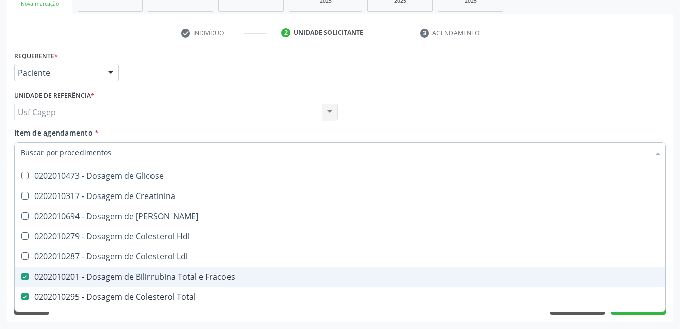
click at [211, 278] on div "0202010201 - Dosagem de Bilirrubina Total e Fracoes" at bounding box center [413, 276] width 784 height 8
checkbox Fracoes "false"
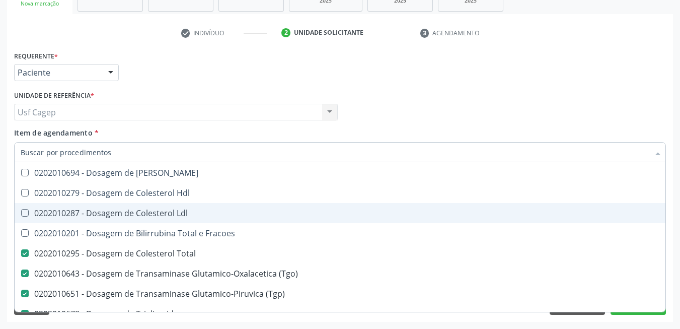
scroll to position [151, 0]
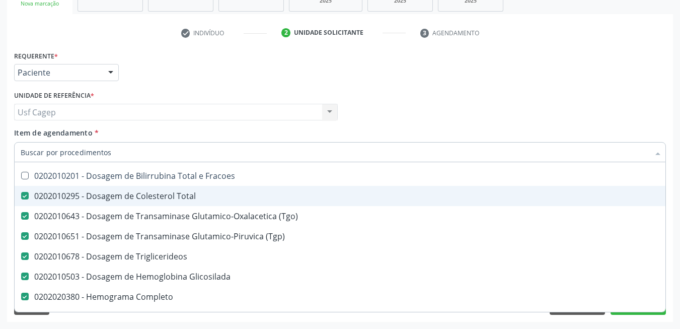
click at [209, 195] on div "0202010295 - Dosagem de Colesterol Total" at bounding box center [413, 196] width 784 height 8
checkbox Total "false"
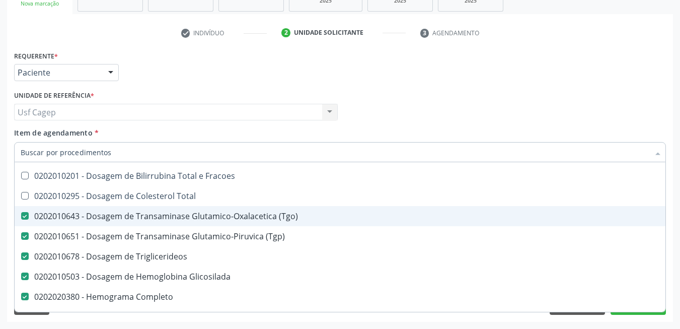
click at [221, 216] on div "0202010643 - Dosagem de Transaminase Glutamico-Oxalacetica (Tgo)" at bounding box center [413, 216] width 784 height 8
checkbox \(Tgo\) "false"
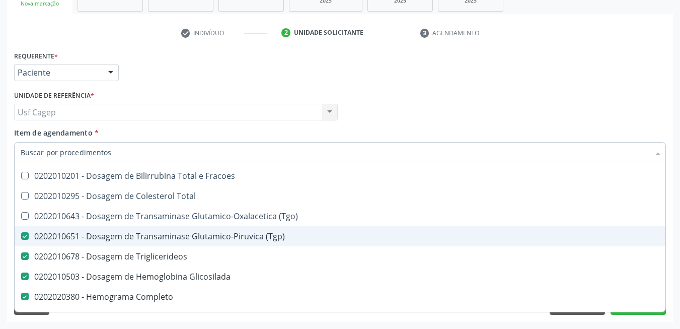
click at [219, 233] on div "0202010651 - Dosagem de Transaminase Glutamico-Piruvica (Tgp)" at bounding box center [413, 236] width 784 height 8
checkbox \(Tgp\) "false"
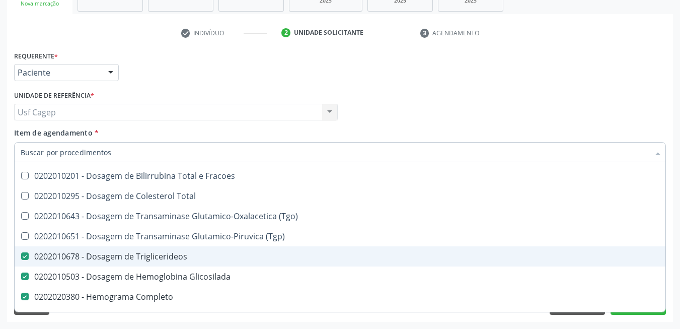
click at [212, 251] on span "0202010678 - Dosagem de Triglicerideos" at bounding box center [413, 256] width 796 height 20
checkbox Triglicerideos "false"
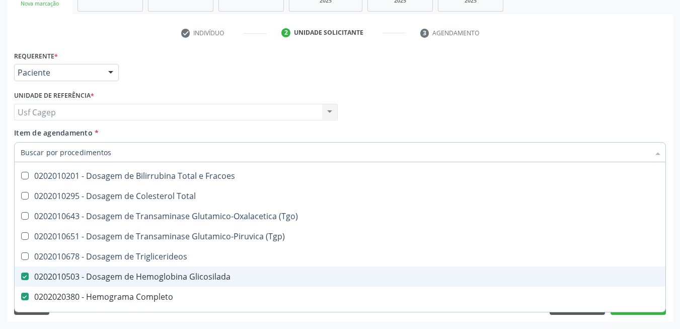
click at [217, 276] on div "0202010503 - Dosagem de Hemoglobina Glicosilada" at bounding box center [413, 276] width 784 height 8
checkbox Glicosilada "false"
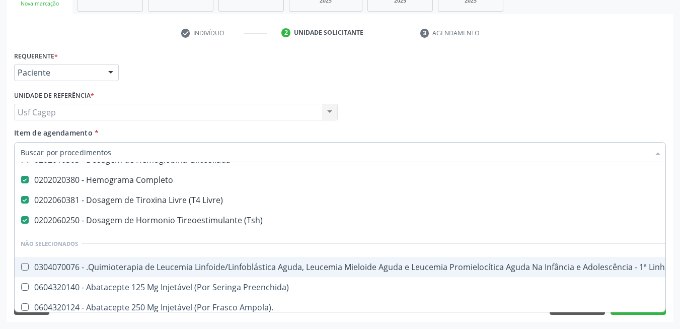
scroll to position [252, 0]
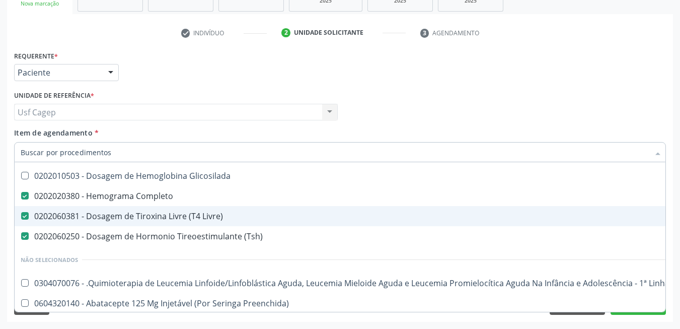
click at [205, 217] on div "0202060381 - Dosagem de Tiroxina Livre (T4 Livre)" at bounding box center [413, 216] width 784 height 8
checkbox Livre\) "false"
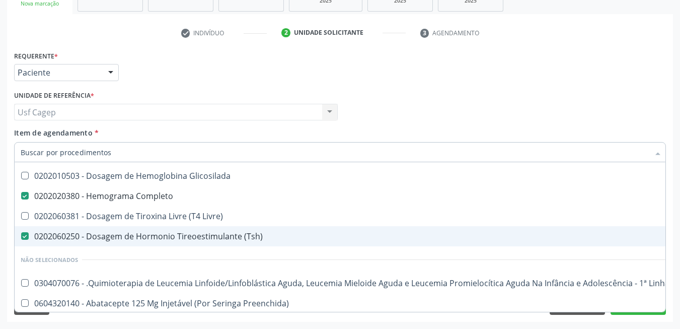
click at [211, 240] on div "0202060250 - Dosagem de Hormonio Tireoestimulante (Tsh)" at bounding box center [413, 236] width 784 height 8
checkbox \(Tsh\) "false"
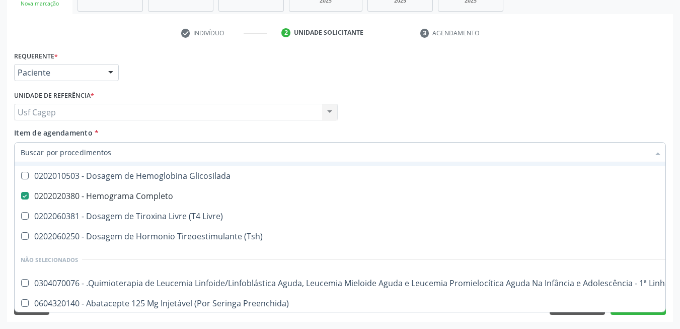
click at [200, 156] on input "Item de agendamento *" at bounding box center [335, 152] width 629 height 20
type input "U"
checkbox Completo "false"
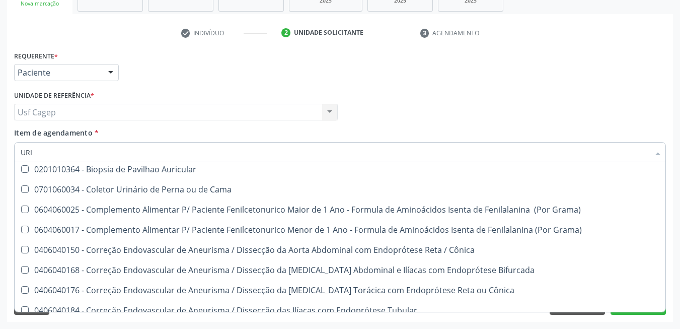
scroll to position [225, 0]
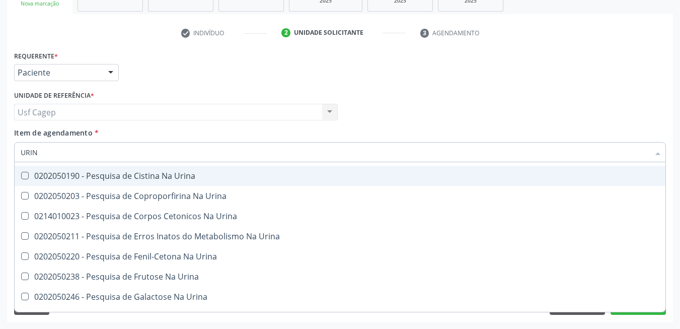
type input "URINA"
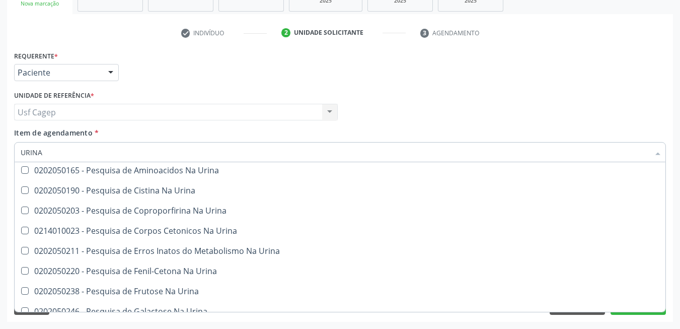
scroll to position [0, 0]
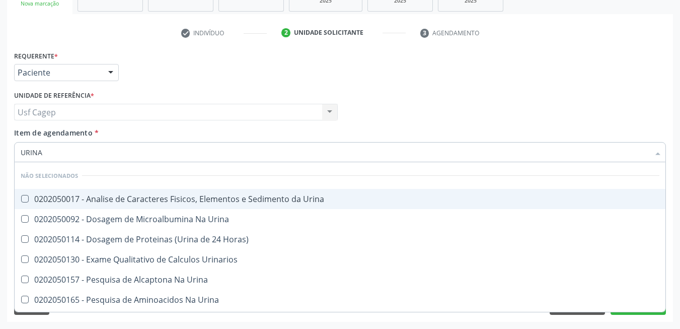
click at [258, 205] on span "0202050017 - Analise de Caracteres Fisicos, Elementos e Sedimento da Urina" at bounding box center [340, 199] width 651 height 20
checkbox Urina "true"
click at [239, 154] on input "URINA" at bounding box center [335, 152] width 629 height 20
type input "0"
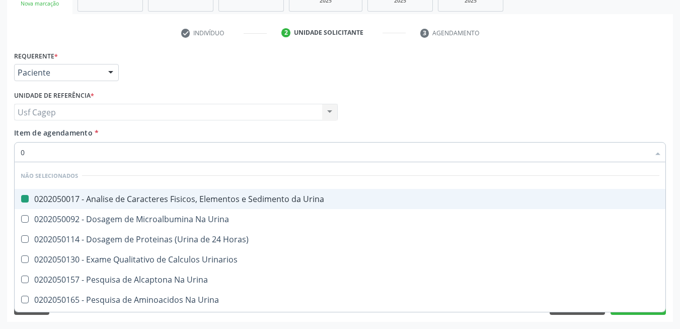
checkbox Urina "false"
checkbox Urina "true"
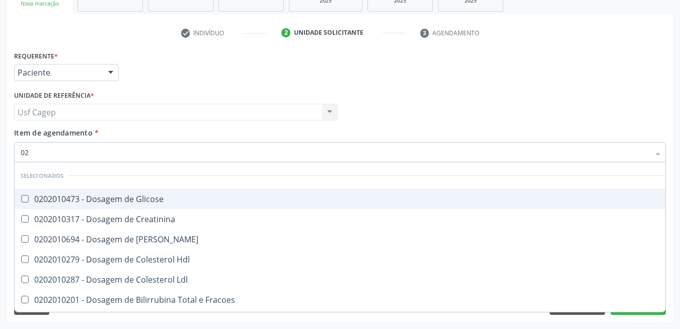
type input "020"
checkbox Terapeutica "true"
checkbox Urina "false"
type input "0202"
checkbox Urina "true"
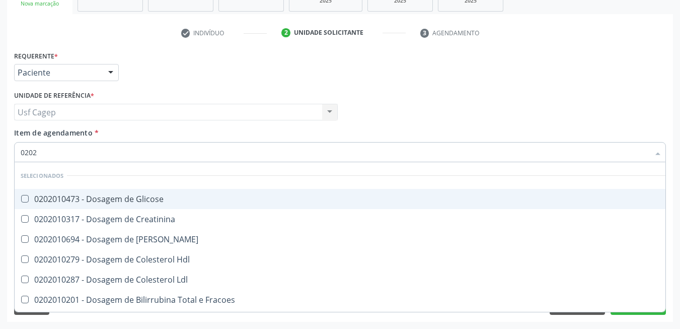
checkbox Creatinina "false"
type input "020206"
checkbox Completo "false"
checkbox Urina "false"
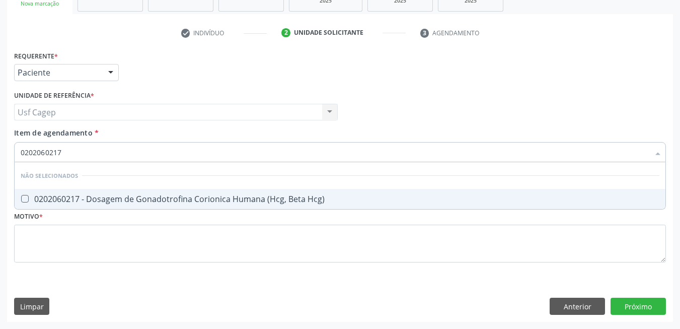
type input "0202060217"
click at [253, 141] on div "Item de agendamento * 0202060217 Desfazer seleção Não selecionados 0202060217 -…" at bounding box center [340, 143] width 652 height 32
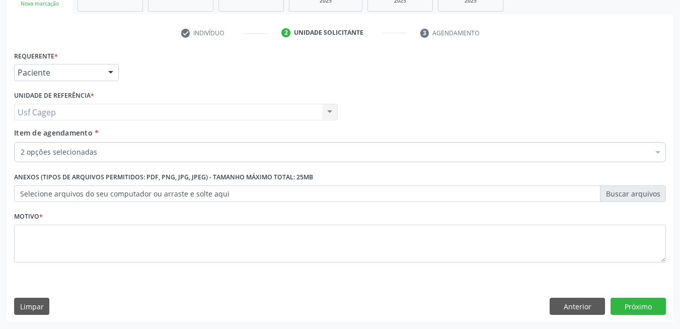
checkbox Completo "true"
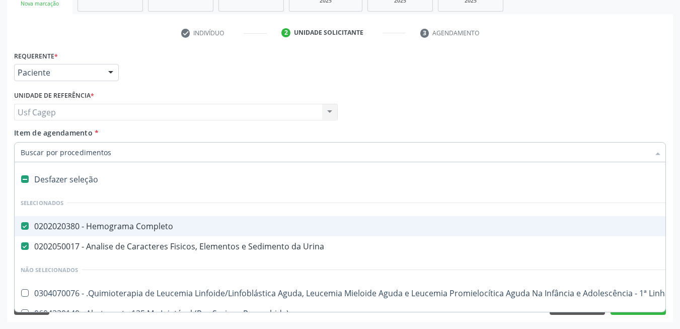
drag, startPoint x: 253, startPoint y: 141, endPoint x: 252, endPoint y: 150, distance: 8.6
click at [252, 150] on input "Item de agendamento *" at bounding box center [335, 152] width 629 height 20
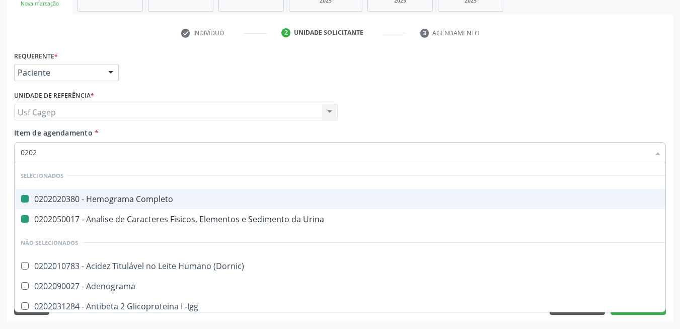
type input "02024"
checkbox Completo "false"
checkbox Urina "false"
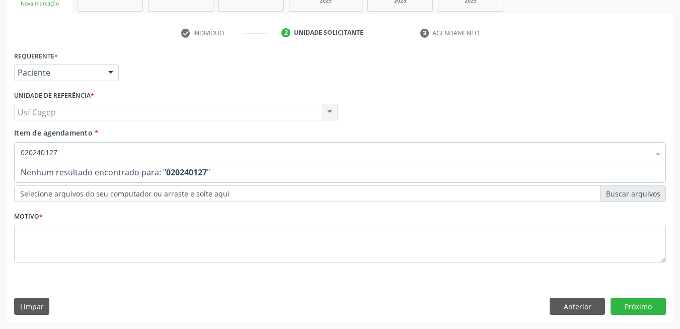
click at [180, 173] on strong "020240127" at bounding box center [186, 172] width 41 height 11
click at [39, 153] on input "020240127" at bounding box center [335, 152] width 629 height 20
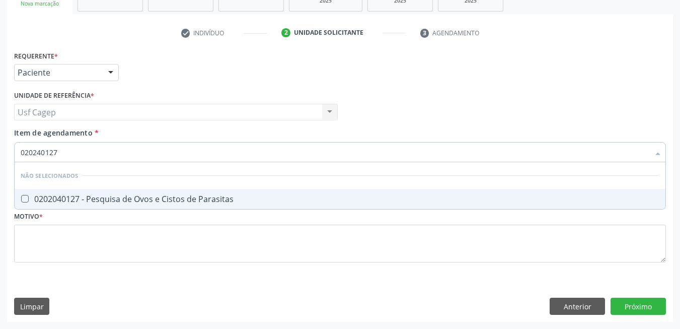
type input "0202040127"
click at [122, 202] on div "0202040127 - Pesquisa de Ovos e Cistos de Parasitas" at bounding box center [340, 199] width 639 height 8
checkbox Parasitas "true"
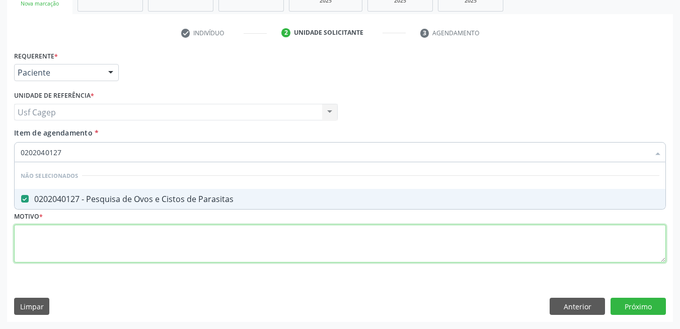
click at [150, 243] on div "Requerente * Paciente Médico(a) Enfermeiro(a) Paciente Nenhum resultado encontr…" at bounding box center [340, 162] width 652 height 228
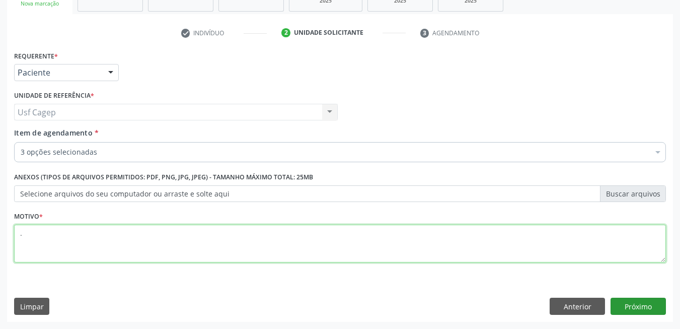
type textarea "."
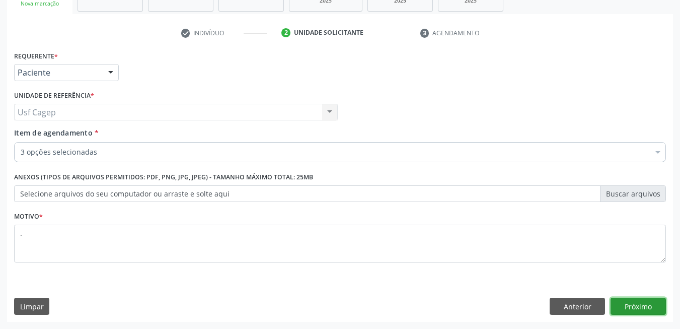
click at [635, 303] on button "Próximo" at bounding box center [638, 306] width 55 height 17
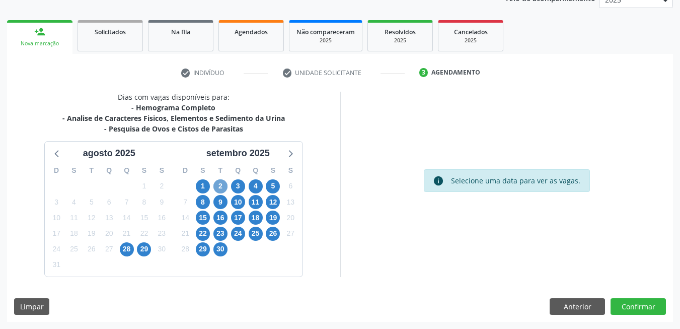
click at [220, 188] on span "2" at bounding box center [220, 186] width 14 height 14
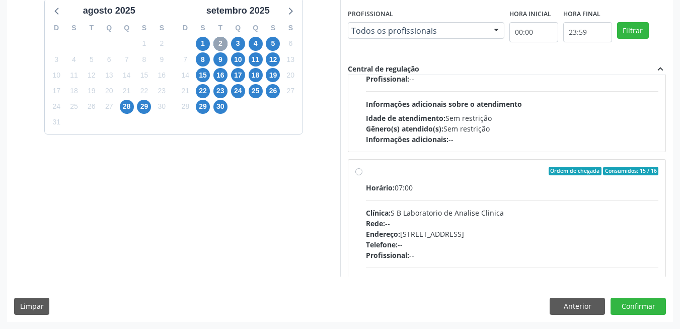
scroll to position [865, 0]
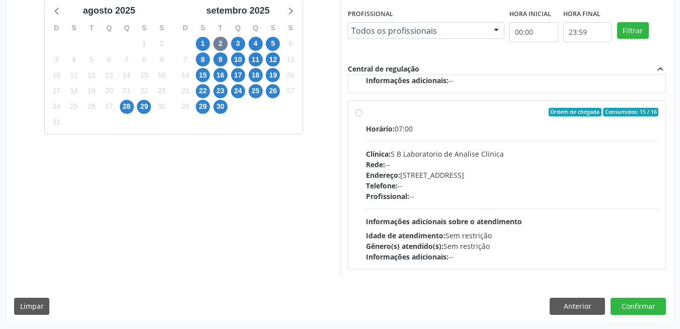
click at [504, 211] on div "Horário: 07:00 Clínica: S B Laboratorio de Analise Clinica Rede: -- Endereço: C…" at bounding box center [512, 192] width 293 height 138
click at [363, 117] on input "Ordem de chegada Consumidos: 15 / 16 Horário: 07:00 Clínica: S B Laboratorio de…" at bounding box center [358, 112] width 7 height 9
radio input "true"
click at [639, 305] on button "Confirmar" at bounding box center [638, 306] width 55 height 17
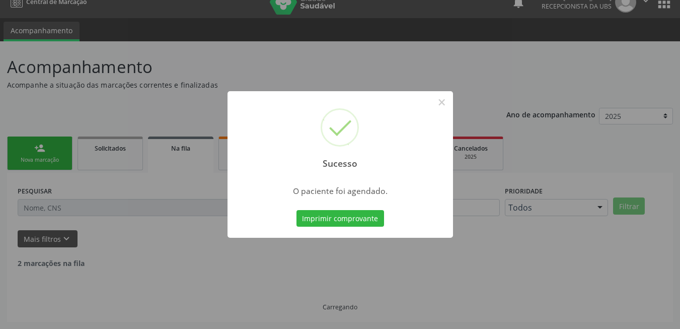
scroll to position [4, 0]
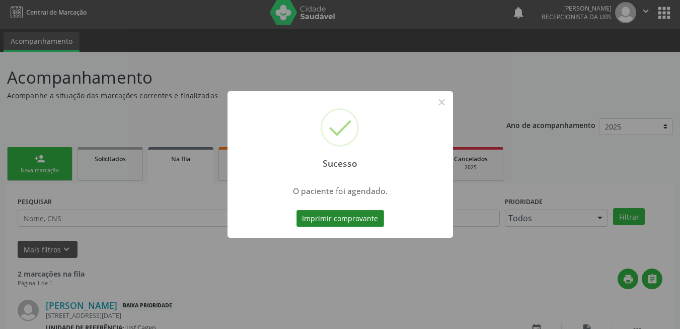
click at [350, 212] on button "Imprimir comprovante" at bounding box center [341, 218] width 88 height 17
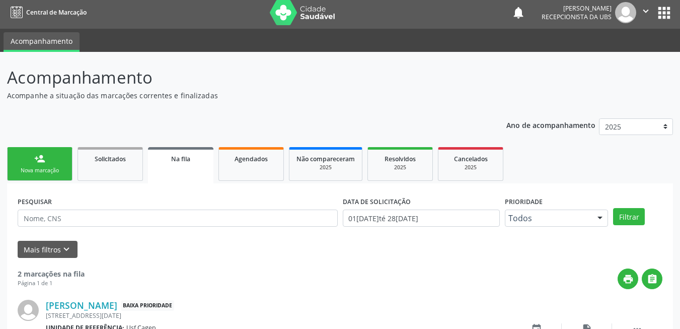
drag, startPoint x: 32, startPoint y: 165, endPoint x: 165, endPoint y: 35, distance: 186.2
click at [32, 165] on link "person_add Nova marcação" at bounding box center [39, 164] width 65 height 34
click at [44, 161] on div "person_add" at bounding box center [39, 158] width 11 height 11
